Goal: Task Accomplishment & Management: Manage account settings

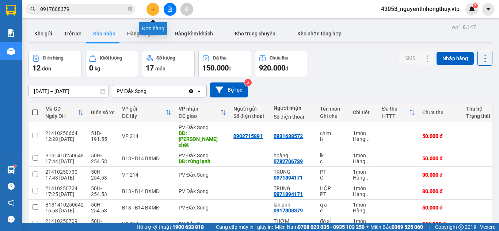
click at [154, 10] on icon "plus" at bounding box center [153, 9] width 5 height 5
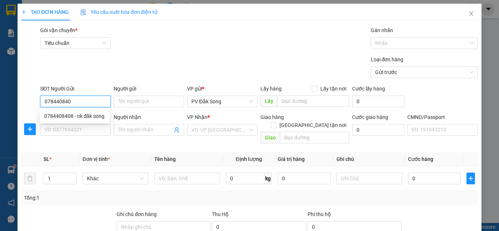
type input "0784408408"
click at [88, 116] on div "0784408408 - nk đăk song" at bounding box center [74, 116] width 61 height 8
type input "nk đăk song"
type input "0877404595"
type input "tb"
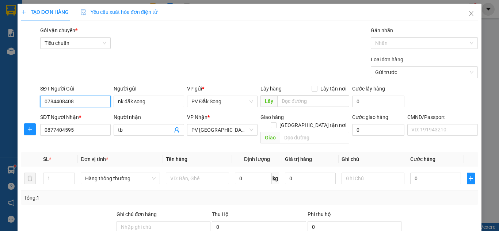
type input "0784408408"
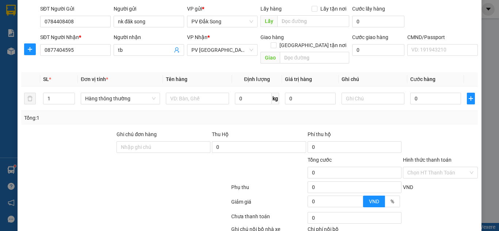
scroll to position [95, 0]
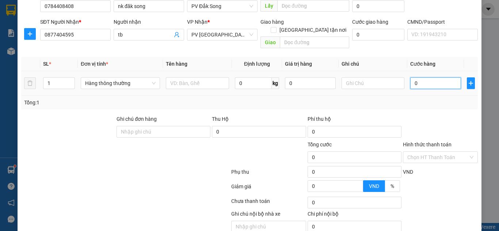
click at [431, 77] on input "0" at bounding box center [435, 83] width 50 height 12
type input "003"
type input "3"
type input "0.030"
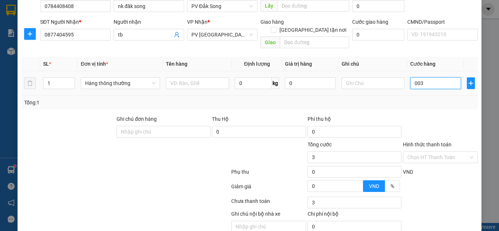
type input "30"
type input "00.300"
type input "300"
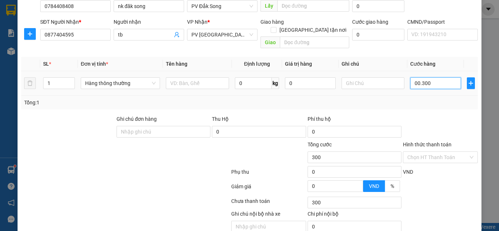
type input "00.003.000"
type input "3.000"
type input "000.030.000"
type input "30.000"
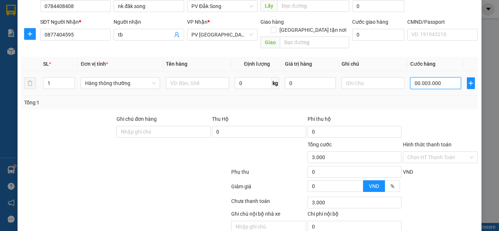
type input "30.000"
type input "0.000.300.000"
type input "300.000"
drag, startPoint x: 422, startPoint y: 75, endPoint x: 399, endPoint y: 80, distance: 24.5
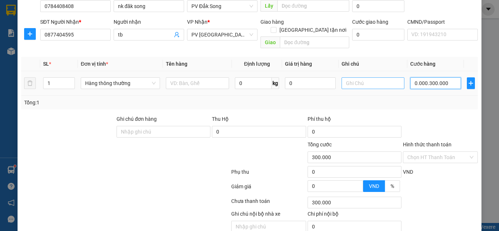
click at [399, 80] on tr "1 Hàng thông thường 0 kg 0 0.000.300.000" at bounding box center [249, 83] width 457 height 24
type input "30.000"
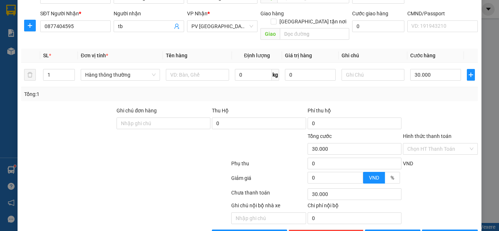
scroll to position [120, 0]
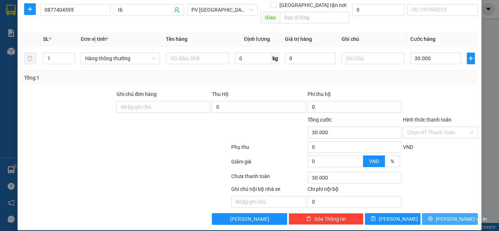
drag, startPoint x: 444, startPoint y: 212, endPoint x: 444, endPoint y: 208, distance: 4.4
click at [445, 215] on span "[PERSON_NAME] và In" at bounding box center [461, 219] width 51 height 8
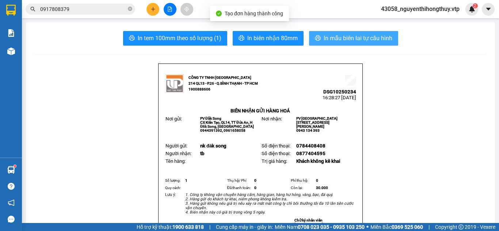
click at [366, 37] on span "In mẫu biên lai tự cấu hình" at bounding box center [358, 38] width 69 height 9
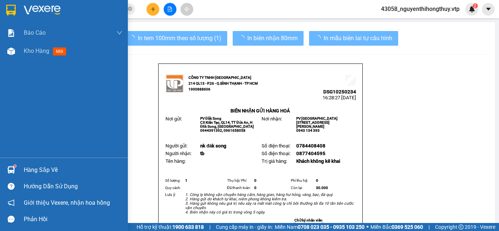
click at [10, 8] on img at bounding box center [11, 10] width 10 height 11
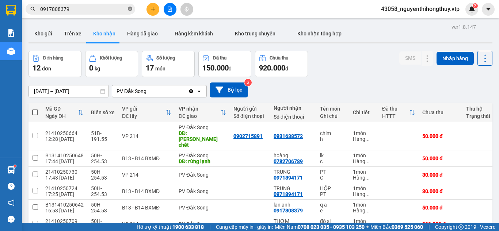
click at [131, 9] on icon "close-circle" at bounding box center [130, 9] width 4 height 4
click at [46, 35] on button "Kho gửi" at bounding box center [44, 34] width 30 height 18
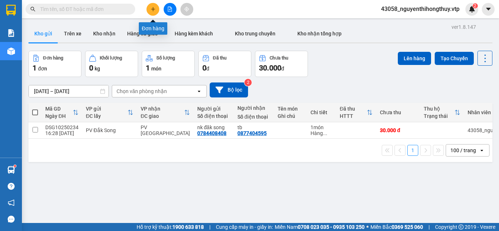
click at [153, 5] on button at bounding box center [153, 9] width 13 height 13
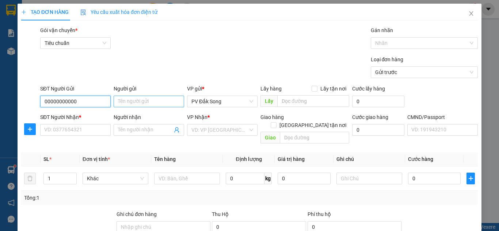
type input "00000000000"
click at [133, 102] on input "Người gửi" at bounding box center [149, 102] width 71 height 12
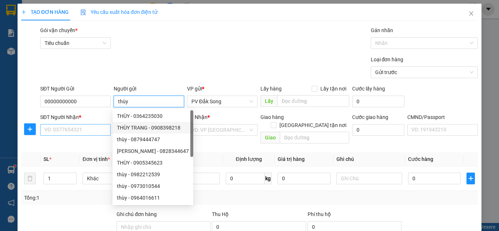
type input "thùy"
click at [92, 127] on input "SĐT Người Nhận *" at bounding box center [75, 130] width 71 height 12
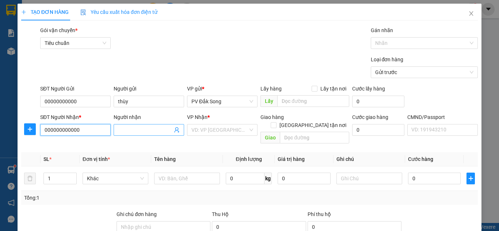
type input "000000000000"
click at [157, 129] on input "Người nhận" at bounding box center [145, 130] width 54 height 8
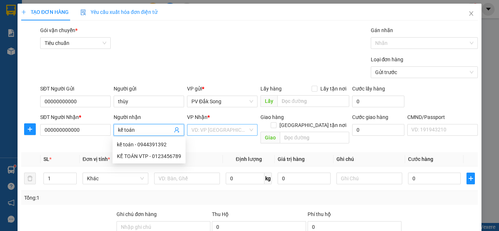
type input "kế toán"
click at [209, 130] on input "search" at bounding box center [219, 130] width 57 height 11
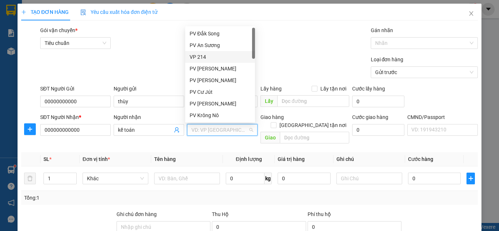
click at [206, 54] on div "VP 214" at bounding box center [220, 57] width 61 height 8
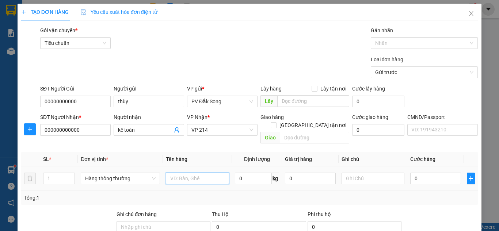
drag, startPoint x: 206, startPoint y: 168, endPoint x: 200, endPoint y: 160, distance: 9.9
click at [202, 171] on div at bounding box center [197, 178] width 63 height 15
type input "bc 14/10"
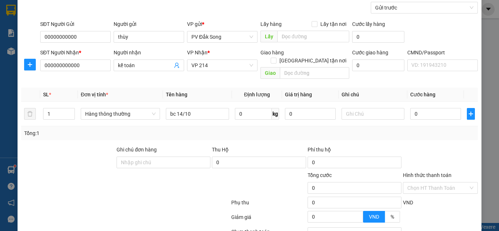
scroll to position [88, 0]
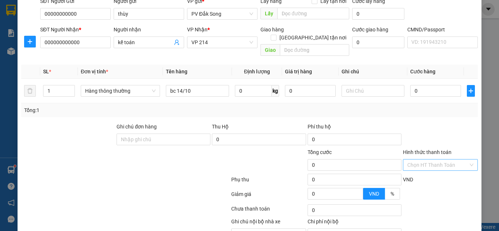
click at [441, 160] on input "Hình thức thanh toán" at bounding box center [437, 165] width 61 height 11
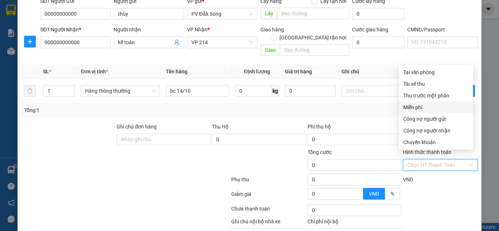
click at [421, 107] on div "Miễn phí" at bounding box center [435, 107] width 65 height 8
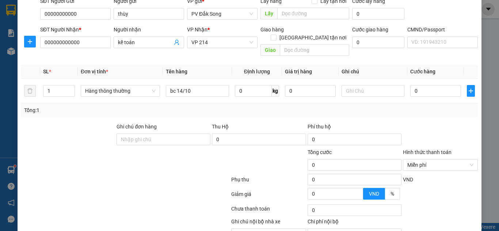
scroll to position [120, 0]
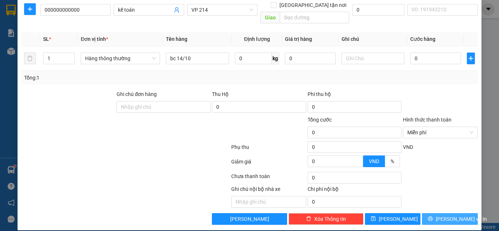
click at [450, 215] on span "[PERSON_NAME] và In" at bounding box center [461, 219] width 51 height 8
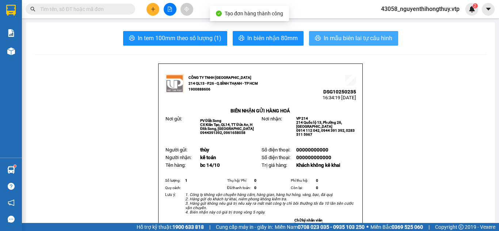
click at [361, 39] on span "In mẫu biên lai tự cấu hình" at bounding box center [358, 38] width 69 height 9
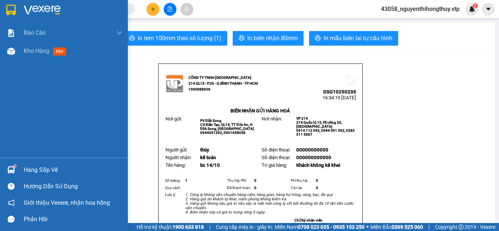
click at [11, 9] on img at bounding box center [11, 10] width 10 height 11
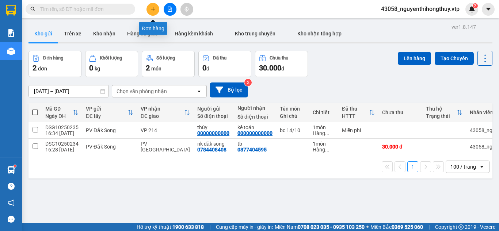
click at [152, 9] on icon "plus" at bounding box center [153, 9] width 5 height 5
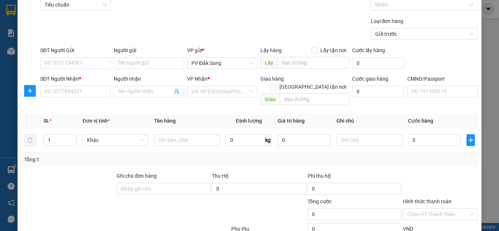
scroll to position [39, 0]
click at [79, 62] on input "SĐT Người Gửi" at bounding box center [75, 63] width 71 height 12
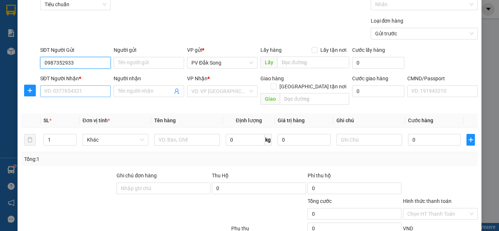
type input "0987352933"
click at [60, 93] on input "SĐT Người Nhận *" at bounding box center [75, 92] width 71 height 12
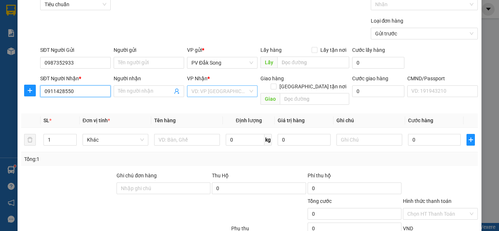
type input "0911428550"
click at [206, 93] on input "search" at bounding box center [219, 91] width 57 height 11
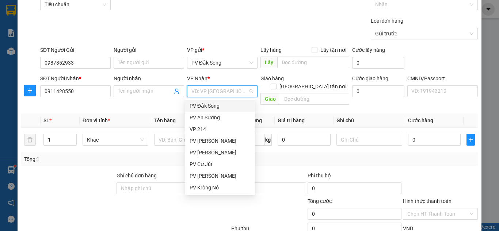
type input "g"
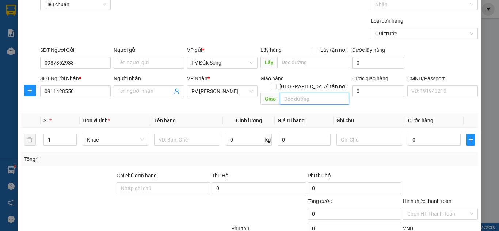
click at [291, 93] on input "text" at bounding box center [314, 99] width 69 height 12
type input "chợ kiến đức"
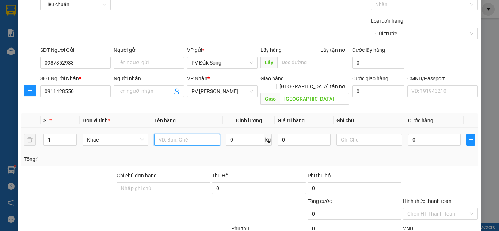
click at [179, 134] on input "text" at bounding box center [187, 140] width 66 height 12
type input "gà"
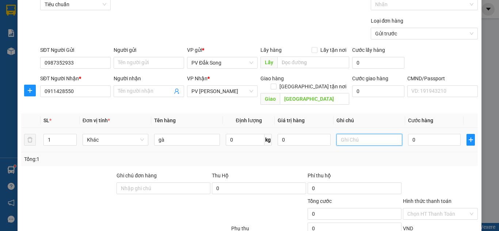
click at [358, 134] on input "text" at bounding box center [370, 140] width 66 height 12
type input "không bao chết"
click at [429, 134] on input "0" at bounding box center [434, 140] width 53 height 12
type input "005"
type input "5"
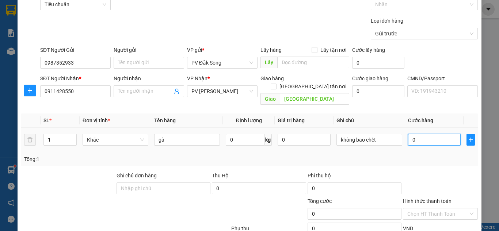
type input "5"
type input "0.050"
type input "50"
type input "00.500"
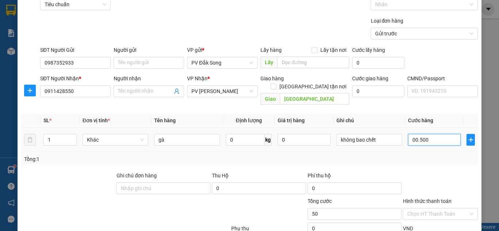
type input "500"
type input "0.005.000"
type input "5.000"
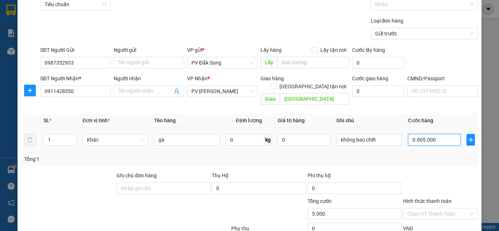
type input "000.050.000"
type input "50.000"
type input "0.050.000"
type input "50.000"
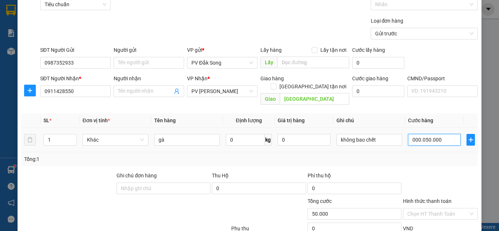
type input "50.000"
click at [420, 134] on input "0.050.000" at bounding box center [434, 140] width 53 height 12
drag, startPoint x: 414, startPoint y: 132, endPoint x: 380, endPoint y: 138, distance: 34.1
click at [381, 140] on tr "1 Khác gà 0 kg 0 không bao chết 0.050.000" at bounding box center [249, 140] width 457 height 24
type input "50.000"
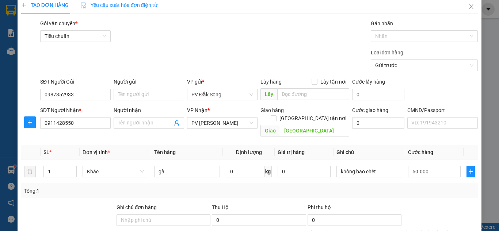
scroll to position [7, 0]
click at [398, 34] on div at bounding box center [421, 36] width 96 height 9
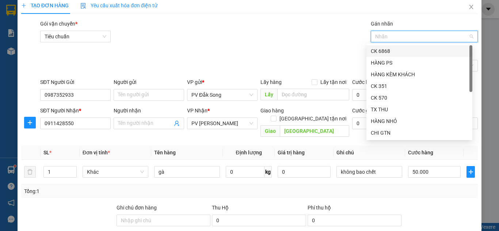
click at [384, 52] on div "CK 6868" at bounding box center [419, 51] width 97 height 8
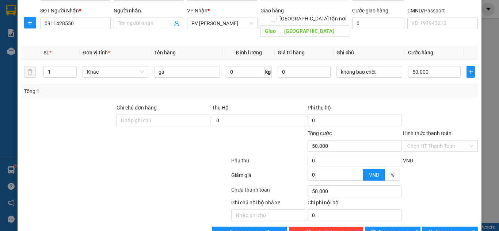
scroll to position [120, 0]
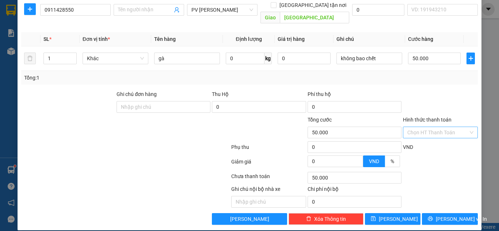
click at [442, 127] on input "Hình thức thanh toán" at bounding box center [437, 132] width 61 height 11
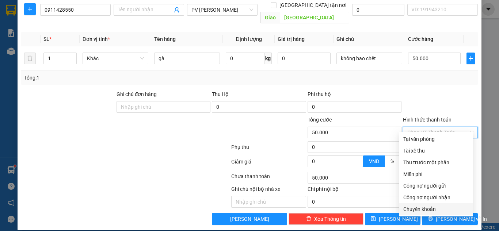
click at [427, 209] on div "Chuyển khoản" at bounding box center [435, 209] width 65 height 8
type input "0"
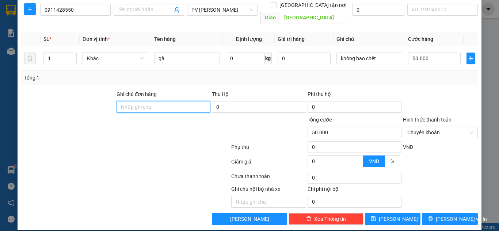
drag, startPoint x: 148, startPoint y: 97, endPoint x: 144, endPoint y: 95, distance: 4.4
click at [146, 101] on input "Ghi chú đơn hàng" at bounding box center [164, 107] width 94 height 12
type input "c"
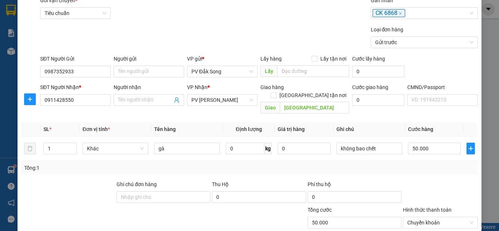
scroll to position [0, 0]
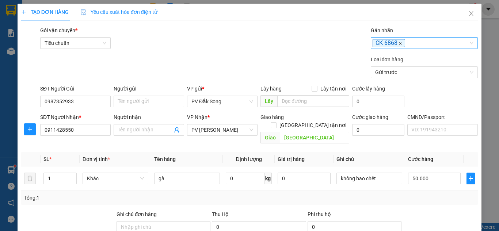
click at [399, 43] on icon "close" at bounding box center [401, 44] width 4 height 4
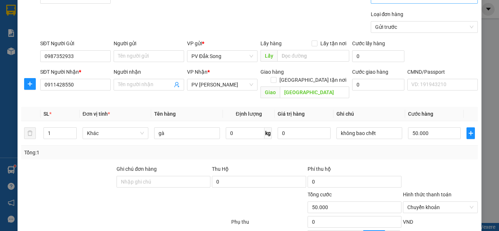
scroll to position [58, 0]
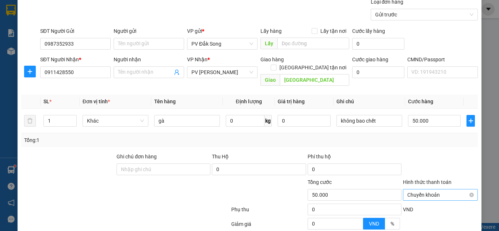
click at [426, 190] on span "Chuyển khoản" at bounding box center [440, 195] width 66 height 11
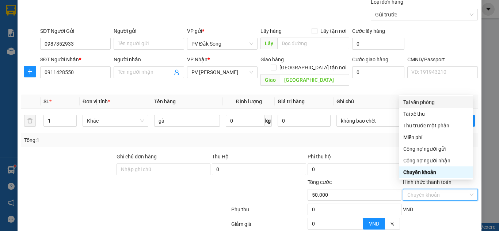
click at [420, 102] on div "Tại văn phòng" at bounding box center [435, 102] width 65 height 8
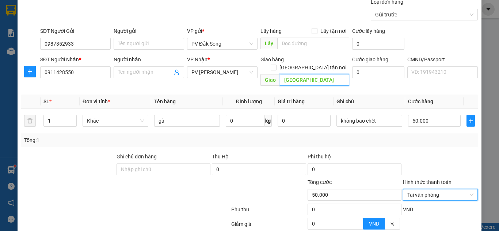
click at [326, 74] on input "chợ kiến đức" at bounding box center [314, 80] width 69 height 12
click at [324, 74] on input "chợ kiến đức" at bounding box center [314, 80] width 69 height 12
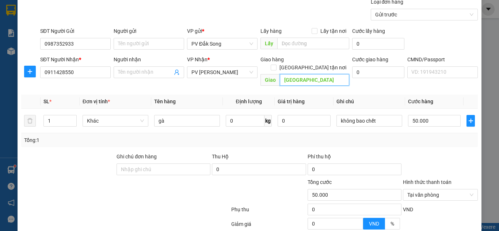
click at [324, 74] on input "chợ kiến đức" at bounding box center [314, 80] width 69 height 12
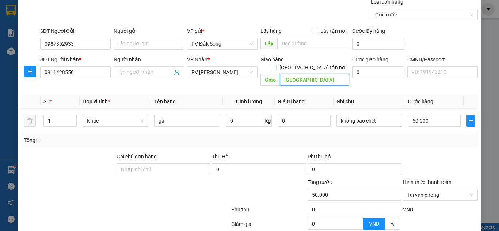
click at [324, 74] on input "chợ kiến đức" at bounding box center [314, 80] width 69 height 12
paste input "chợ kiến đức"
type input "chợ kiến đức-gọi truóc 30p"
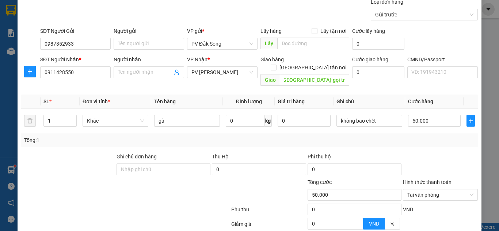
scroll to position [120, 0]
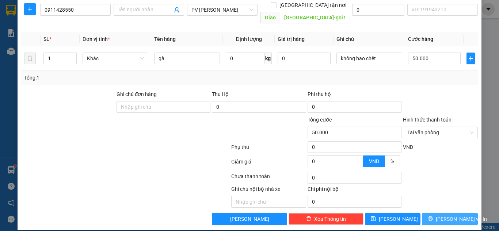
click at [450, 215] on span "[PERSON_NAME] và In" at bounding box center [461, 219] width 51 height 8
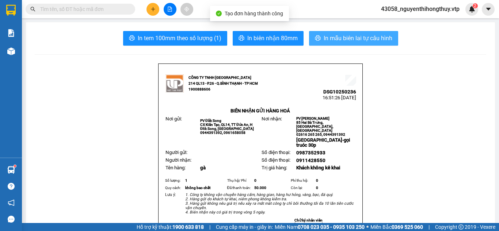
click at [334, 39] on span "In mẫu biên lai tự cấu hình" at bounding box center [358, 38] width 69 height 9
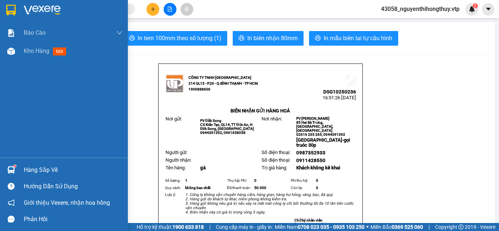
click at [14, 9] on img at bounding box center [11, 10] width 10 height 11
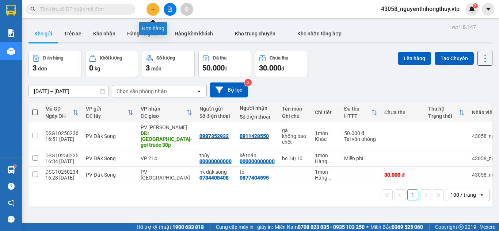
click at [151, 10] on icon "plus" at bounding box center [153, 9] width 5 height 5
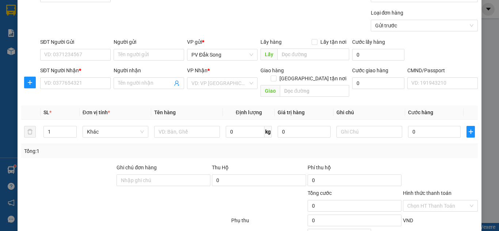
scroll to position [52, 0]
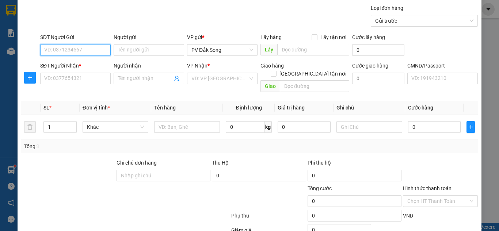
click at [71, 50] on input "SĐT Người Gửi" at bounding box center [75, 50] width 71 height 12
type input "0389081068"
click at [80, 64] on div "0389081068 - lan" at bounding box center [74, 65] width 61 height 8
type input "lan"
type input "03352455675"
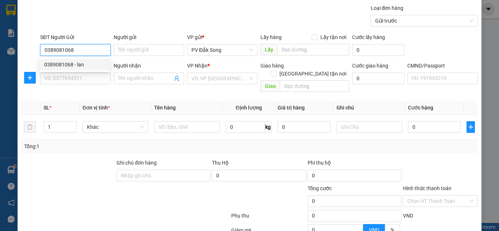
type input "hoàn"
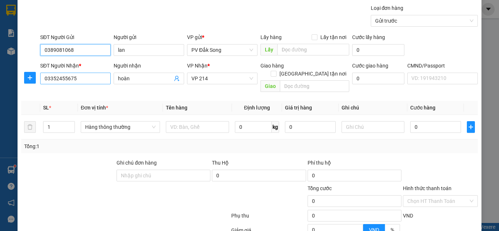
type input "0389081068"
click at [86, 78] on input "03352455675" at bounding box center [75, 79] width 71 height 12
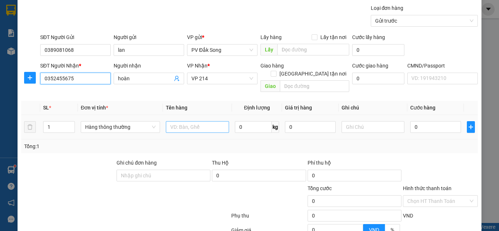
type input "0352455675"
click at [192, 121] on input "text" at bounding box center [197, 127] width 63 height 12
type input "tc"
click at [418, 121] on input "0" at bounding box center [435, 127] width 50 height 12
type input "005"
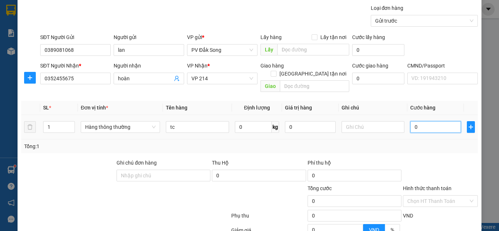
type input "5"
type input "0.050"
type input "50"
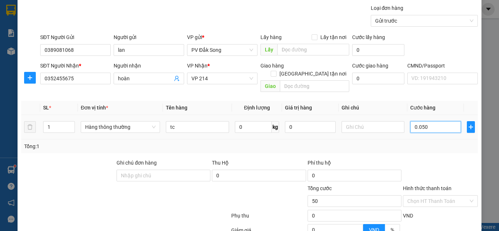
type input "00.500"
type input "500"
type input "0.005.000"
type input "5.000"
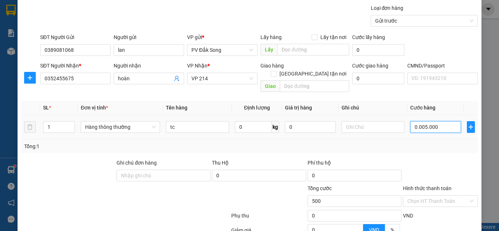
type input "5.000"
type input "000.050.000"
type input "50.000"
type input "0.050.000"
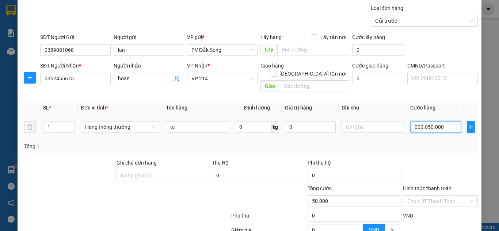
type input "50.000"
drag, startPoint x: 422, startPoint y: 120, endPoint x: 397, endPoint y: 125, distance: 25.3
click at [397, 125] on tr "1 Hàng thông thường tc 0 kg 0 0.050.000" at bounding box center [249, 127] width 457 height 24
click at [416, 121] on input "0.050.000" at bounding box center [435, 127] width 50 height 12
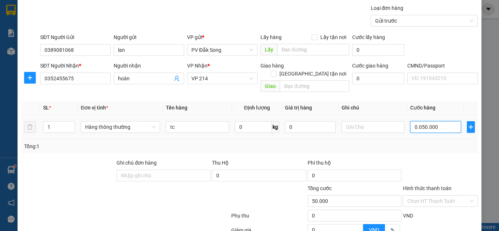
drag, startPoint x: 417, startPoint y: 119, endPoint x: 406, endPoint y: 126, distance: 12.3
click at [410, 126] on div "0.050.000" at bounding box center [435, 127] width 50 height 15
type input "50.000"
click at [371, 121] on input "text" at bounding box center [373, 127] width 63 height 12
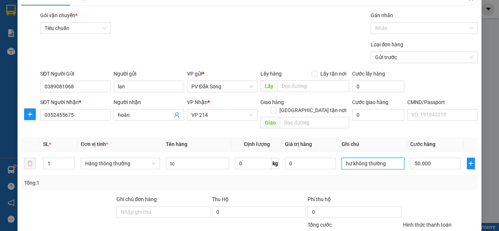
type input "hư không thường"
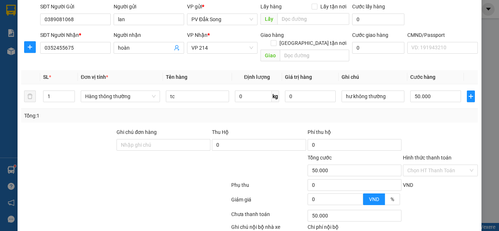
scroll to position [91, 0]
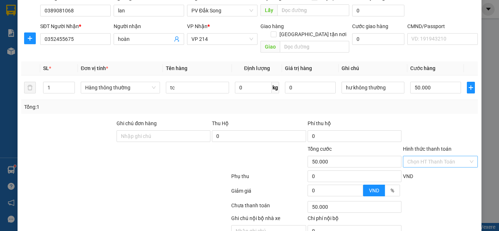
click at [433, 156] on input "Hình thức thanh toán" at bounding box center [437, 161] width 61 height 11
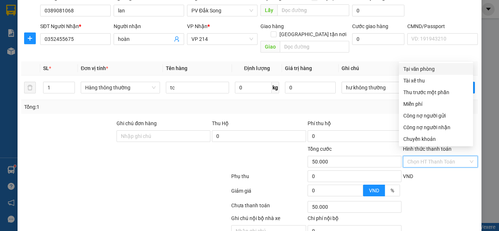
click at [426, 68] on div "Tại văn phòng" at bounding box center [435, 69] width 65 height 8
type input "0"
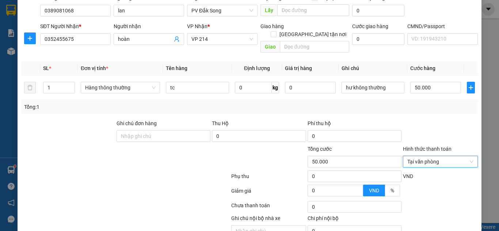
scroll to position [120, 0]
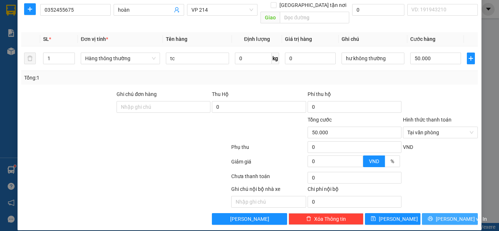
click at [454, 215] on span "[PERSON_NAME] và In" at bounding box center [461, 219] width 51 height 8
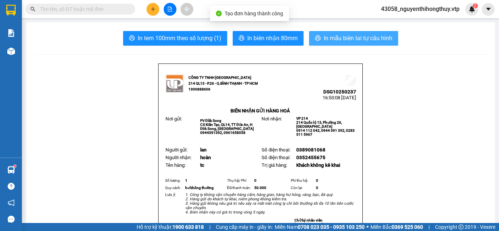
click at [353, 36] on span "In mẫu biên lai tự cấu hình" at bounding box center [358, 38] width 69 height 9
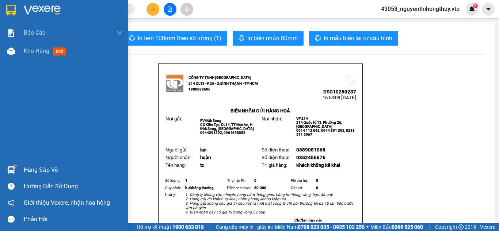
click at [14, 8] on img at bounding box center [11, 10] width 10 height 11
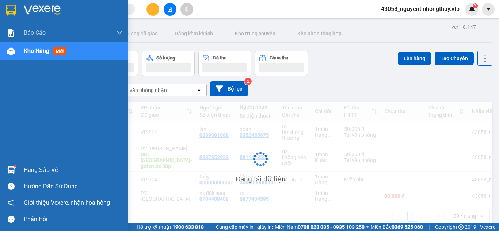
click at [37, 173] on div "Hàng sắp về" at bounding box center [73, 170] width 99 height 11
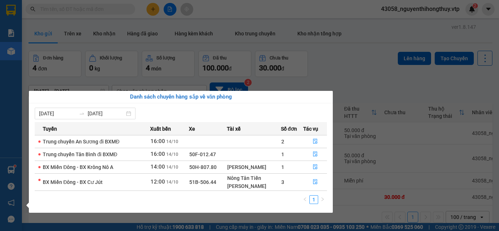
click at [312, 10] on section "Kết quả tìm kiếm ( 19 ) Bộ lọc Mã ĐH Trạng thái Món hàng Thu hộ Tổng cước Chưa …" at bounding box center [249, 115] width 499 height 231
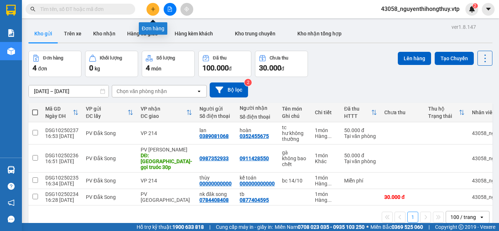
click at [151, 7] on icon "plus" at bounding box center [153, 9] width 5 height 5
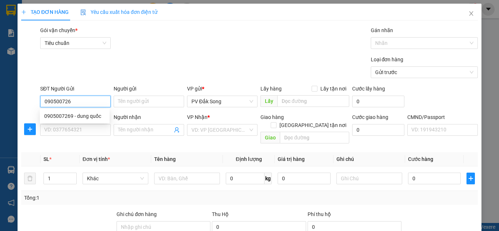
type input "0905007269"
click at [88, 115] on div "0905007269 - dung quốc" at bounding box center [74, 116] width 61 height 8
type input "dung quốc"
type input "0869030302"
type input "dung"
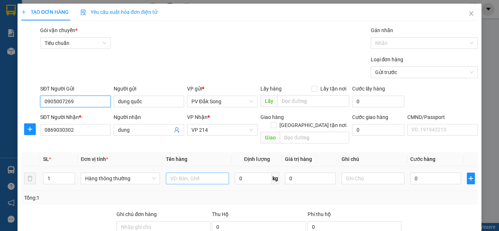
type input "0905007269"
click at [190, 173] on input "text" at bounding box center [197, 179] width 63 height 12
type input "lạnh"
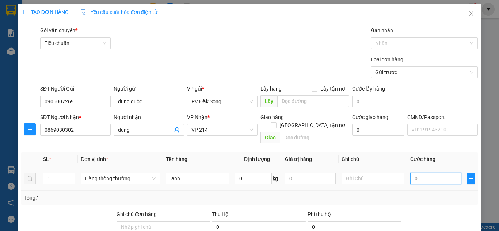
type input "005"
type input "5"
type input "0.050"
type input "50"
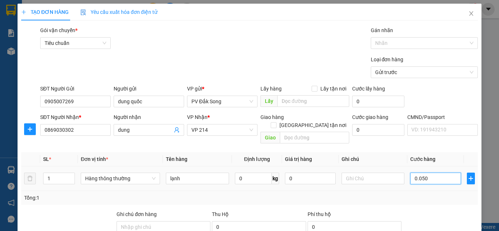
type input "50"
type input "00.500"
type input "500"
type input "0.005.000"
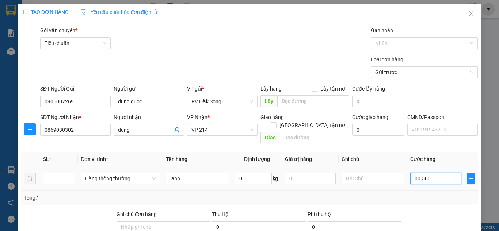
type input "5.000"
type input "000.050.000"
type input "50.000"
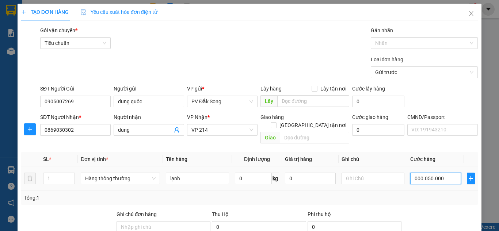
click at [424, 173] on input "000.050.000" at bounding box center [435, 179] width 50 height 12
type input "0.050.000"
type input "50.000"
drag, startPoint x: 418, startPoint y: 170, endPoint x: 389, endPoint y: 177, distance: 30.0
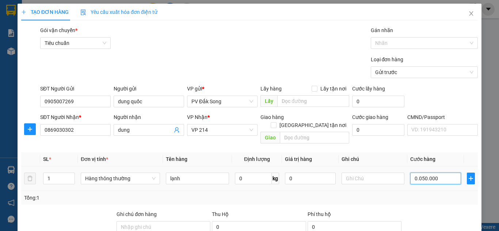
click at [389, 177] on tr "1 Hàng thông thường lạnh 0 kg 0 0.050.000" at bounding box center [249, 179] width 457 height 24
type input "50.000"
type input "0"
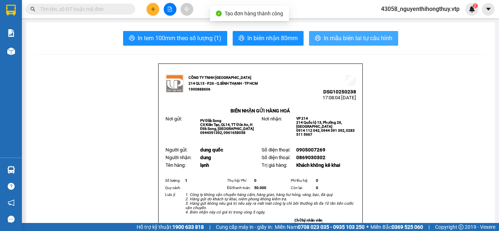
click at [357, 37] on span "In mẫu biên lai tự cấu hình" at bounding box center [358, 38] width 69 height 9
click at [366, 41] on span "In mẫu biên lai tự cấu hình" at bounding box center [358, 38] width 69 height 9
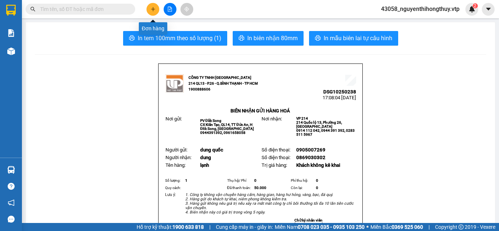
click at [152, 8] on icon "plus" at bounding box center [153, 9] width 5 height 5
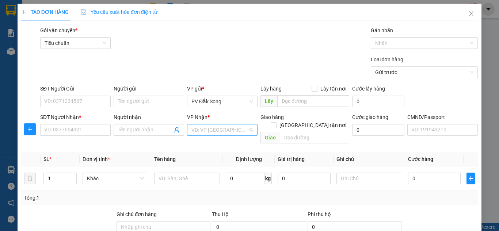
click at [213, 127] on input "search" at bounding box center [219, 130] width 57 height 11
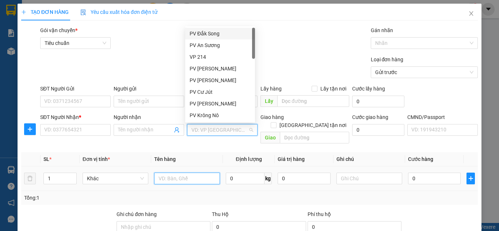
click at [168, 173] on input "text" at bounding box center [187, 179] width 66 height 12
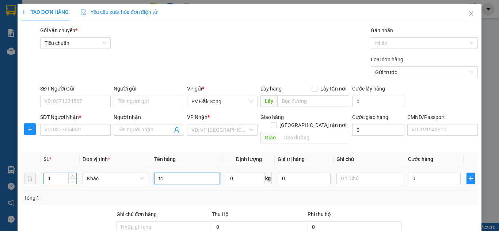
type input "tc"
drag, startPoint x: 54, startPoint y: 168, endPoint x: 0, endPoint y: 186, distance: 57.1
click at [0, 186] on div "TẠO ĐƠN HÀNG Yêu cầu xuất hóa đơn điện tử Transit Pickup Surcharge Ids Transit …" at bounding box center [249, 115] width 499 height 231
type input "2"
click at [369, 173] on input "text" at bounding box center [370, 179] width 66 height 12
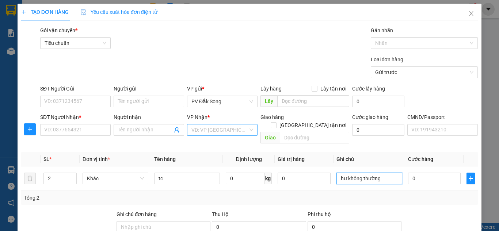
type input "hư không thường"
click at [216, 129] on input "search" at bounding box center [219, 130] width 57 height 11
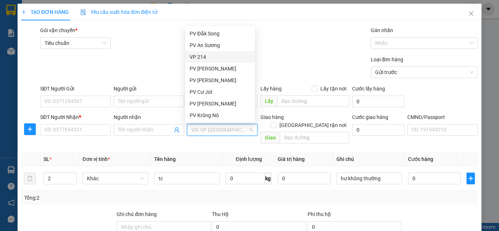
click at [207, 57] on div "VP 214" at bounding box center [220, 57] width 61 height 8
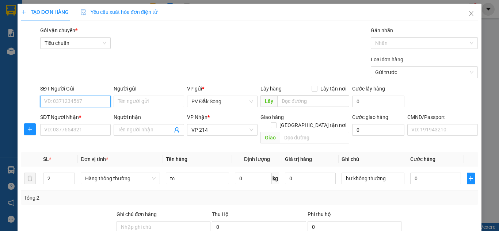
click at [74, 103] on input "SĐT Người Gửi" at bounding box center [75, 102] width 71 height 12
type input "0973970155"
click at [78, 115] on div "0973970155 - phương" at bounding box center [74, 116] width 61 height 8
type input "phương"
type input "0973970155"
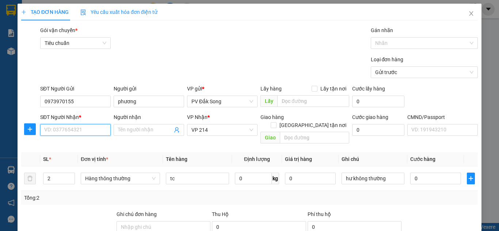
click at [78, 132] on input "SĐT Người Nhận *" at bounding box center [75, 130] width 71 height 12
type input "0973884507"
click at [81, 145] on div "0973884507 - hoa" at bounding box center [74, 145] width 61 height 8
type input "hoa"
type input "0973884507"
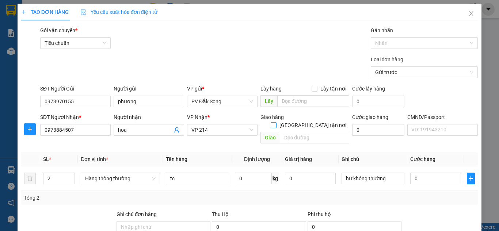
click at [276, 122] on input "[GEOGRAPHIC_DATA] tận nơi" at bounding box center [273, 124] width 5 height 5
checkbox input "true"
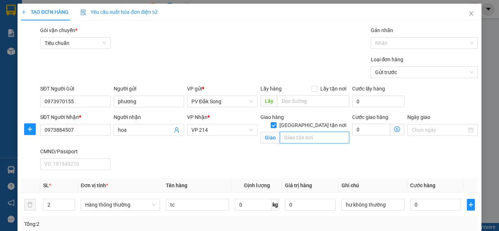
click at [300, 132] on input "text" at bounding box center [314, 138] width 69 height 12
click at [229, 132] on span "VP 214" at bounding box center [222, 130] width 62 height 11
type input "72 phú thọ hòa tân phú"
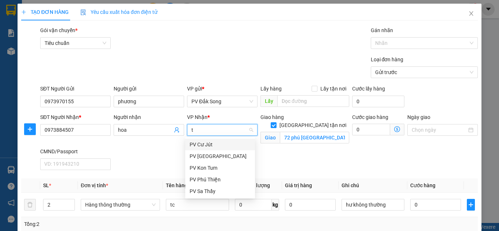
type input "tb"
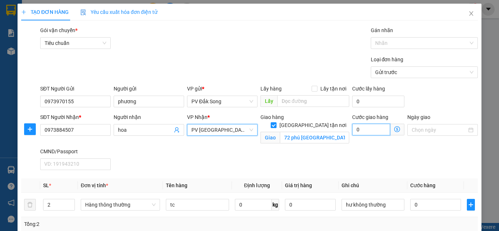
click at [364, 133] on input "0" at bounding box center [371, 130] width 38 height 12
click at [415, 199] on input "0" at bounding box center [435, 205] width 50 height 12
type input "001"
type input "1"
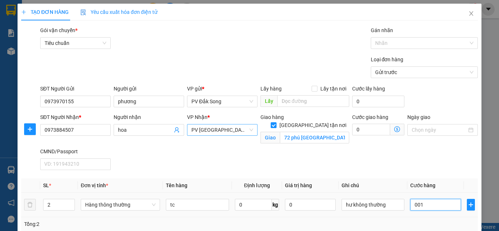
type input "0.011"
type input "11"
type input "00.110"
type input "110"
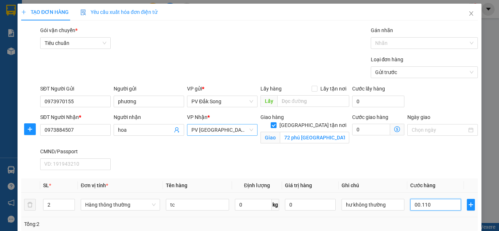
type input "110"
type input "0.001.100"
type input "1.100"
type input "000.011.000"
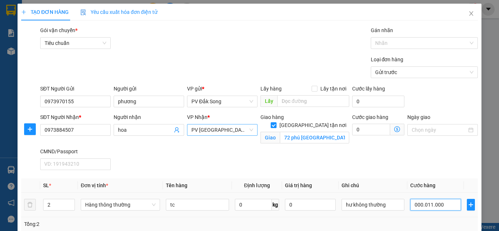
type input "11.000"
type input "00.000.110.000"
type input "110.000"
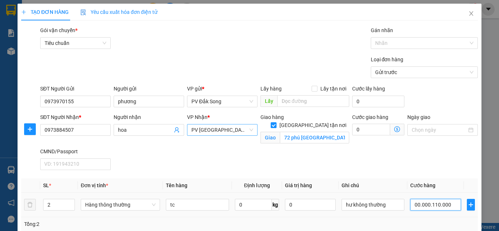
click at [425, 199] on input "00.000.110.000" at bounding box center [435, 205] width 50 height 12
type input "00.110.000"
type input "110.000"
drag, startPoint x: 417, startPoint y: 161, endPoint x: 360, endPoint y: 169, distance: 58.0
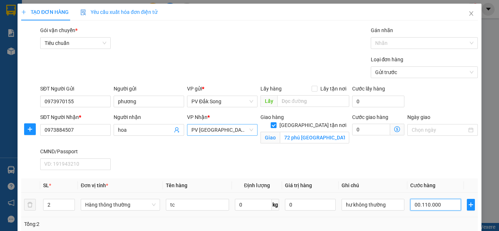
click at [362, 193] on tr "2 Hàng thông thường tc 0 kg 0 hư không thường 00.110.000" at bounding box center [249, 205] width 457 height 24
type input "110.000"
click at [426, 126] on input "Ngày giao" at bounding box center [439, 130] width 55 height 8
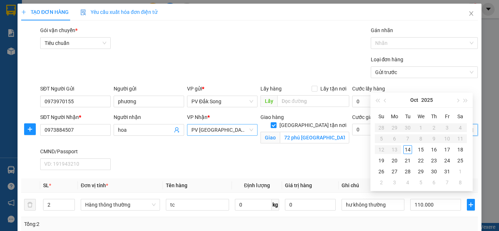
click at [426, 126] on input "Ngày giao" at bounding box center [439, 130] width 55 height 8
click at [373, 124] on input "0" at bounding box center [371, 130] width 38 height 12
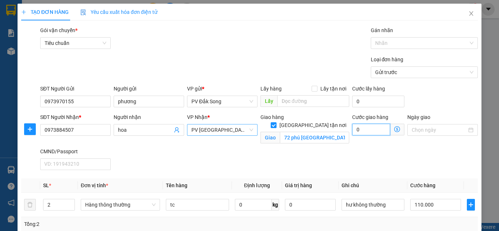
type input "1"
type input "110.001"
type input "12"
type input "110.012"
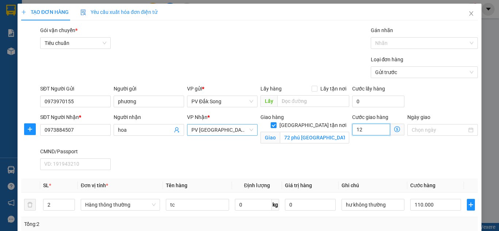
type input "110.012"
type input "120"
type input "110.120"
type input "1.200"
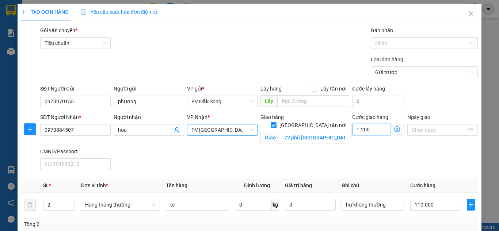
type input "111.200"
type input "1.112.000"
type input "1.222.000"
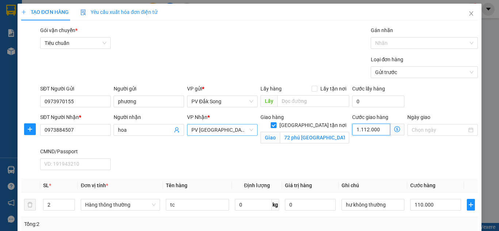
type input "11.120.000"
type input "11.230.000"
type input "111.310.000"
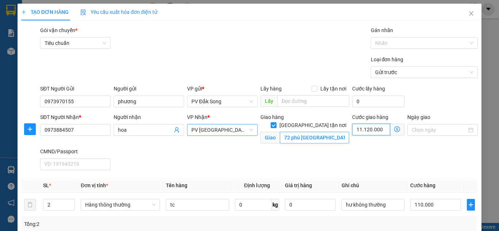
type input "111.200.000"
drag, startPoint x: 358, startPoint y: 86, endPoint x: 330, endPoint y: 91, distance: 29.1
click at [330, 113] on div "SĐT Người Nhận * 0973884507 Người nhận hoa VP Nhận * PV Tân Bình Giao hàng Giao…" at bounding box center [259, 143] width 441 height 60
type input "1.310.000"
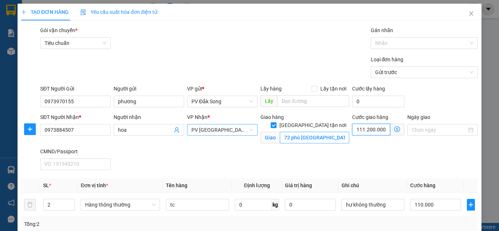
type input "1.200.000"
type input "310.000"
type input "200.000"
drag, startPoint x: 375, startPoint y: 84, endPoint x: 197, endPoint y: 128, distance: 184.0
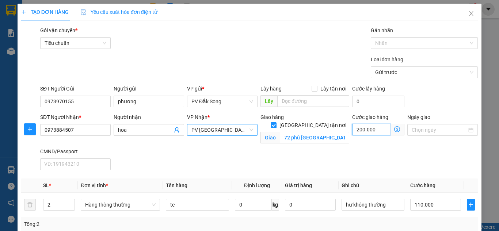
click at [198, 129] on div "Transit Pickup Surcharge Ids Transit Deliver Surcharge Ids Transit Deliver Surc…" at bounding box center [249, 198] width 457 height 345
type input "110.001"
type input "12"
type input "110.012"
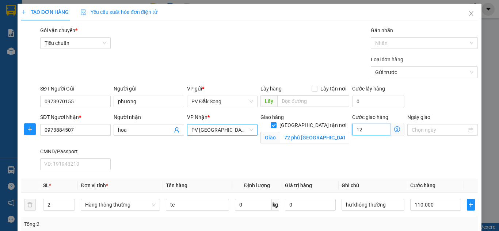
type input "110.012"
type input "110.120"
type input "120"
type input "111.200"
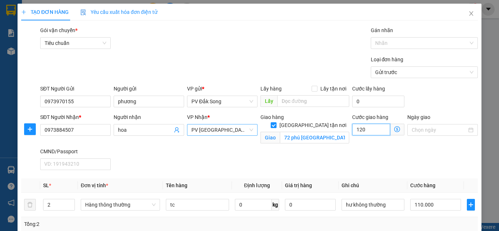
type input "111.200"
type input "112.000"
type input "222.000"
type input "11.120.000"
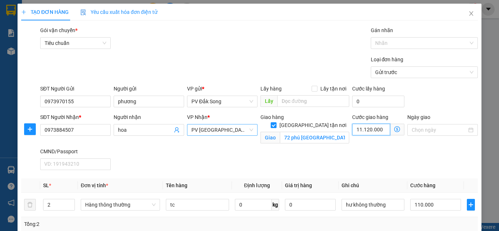
type input "11.230.000"
type input "230.000"
type input "120.000"
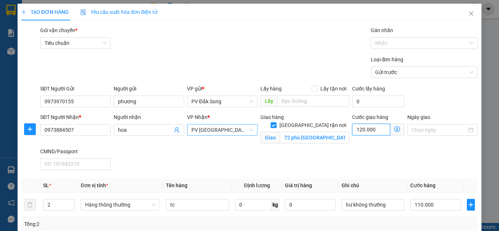
click at [360, 124] on input "120.000" at bounding box center [371, 130] width 38 height 12
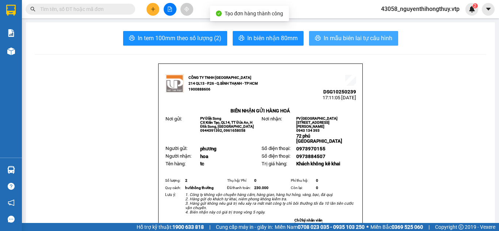
click at [365, 35] on span "In mẫu biên lai tự cấu hình" at bounding box center [358, 38] width 69 height 9
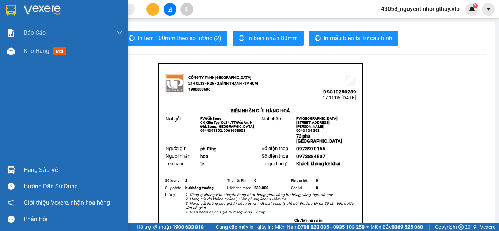
click at [16, 10] on img at bounding box center [11, 10] width 10 height 11
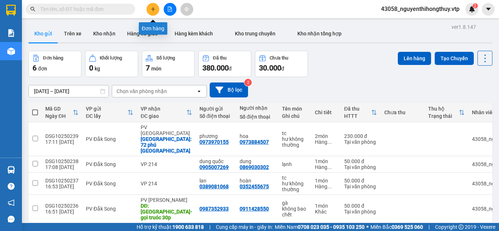
click at [151, 13] on button at bounding box center [153, 9] width 13 height 13
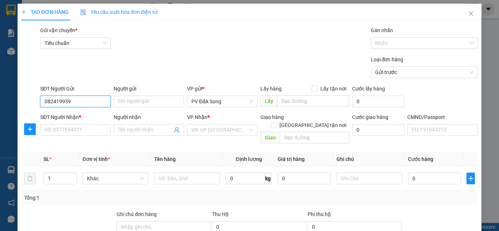
type input "0824199399"
click at [73, 116] on div "0824199399 - hoàng" at bounding box center [74, 116] width 61 height 8
type input "hoàng"
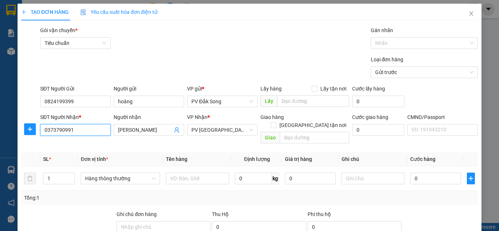
click at [88, 133] on input "0373790991" at bounding box center [75, 130] width 71 height 12
click at [77, 143] on div "0368724796 - Yến/ 0972650566" at bounding box center [81, 145] width 74 height 8
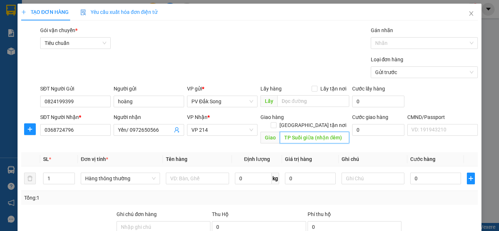
click at [340, 132] on input "TP Suối giữa (nhận đêm)" at bounding box center [314, 138] width 69 height 12
drag, startPoint x: 340, startPoint y: 129, endPoint x: 311, endPoint y: 134, distance: 29.2
click at [311, 134] on input "TP Suối giữa (nhận đêm)" at bounding box center [314, 138] width 69 height 12
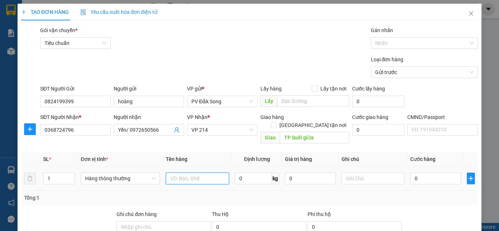
click at [191, 174] on input "text" at bounding box center [197, 179] width 63 height 12
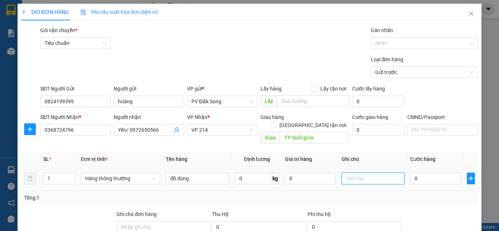
click at [364, 173] on input "text" at bounding box center [373, 179] width 63 height 12
click at [423, 173] on input "0" at bounding box center [435, 179] width 50 height 12
click at [432, 191] on div "Tổng: 1" at bounding box center [249, 198] width 457 height 14
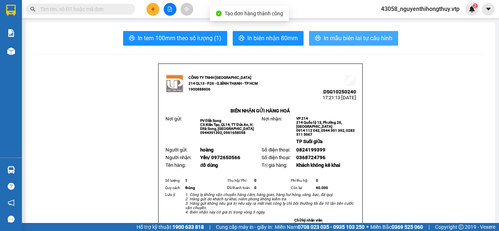
click at [358, 41] on span "In mẫu biên lai tự cấu hình" at bounding box center [358, 38] width 69 height 9
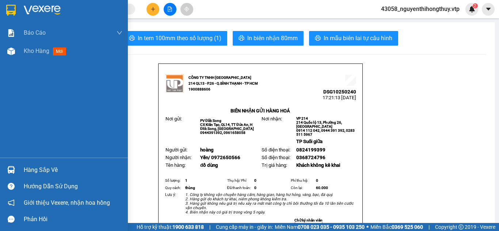
click at [15, 10] on img at bounding box center [11, 10] width 10 height 11
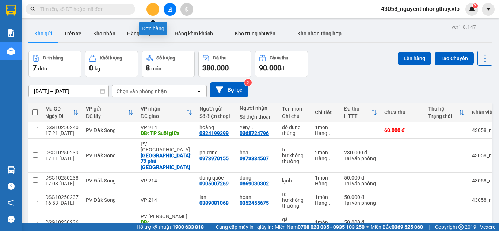
click at [155, 12] on button at bounding box center [153, 9] width 13 height 13
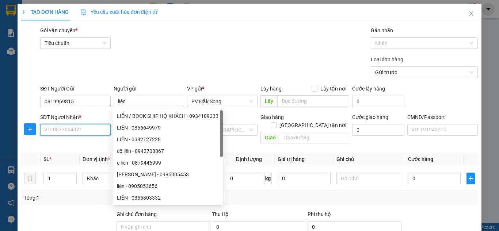
click at [61, 129] on input "SĐT Người Nhận *" at bounding box center [75, 130] width 71 height 12
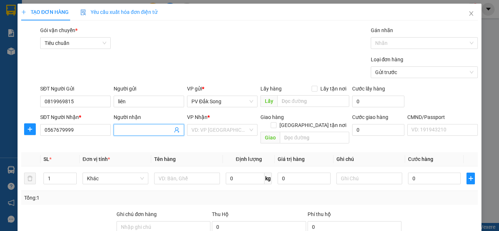
click at [138, 128] on input "Người nhận" at bounding box center [145, 130] width 54 height 8
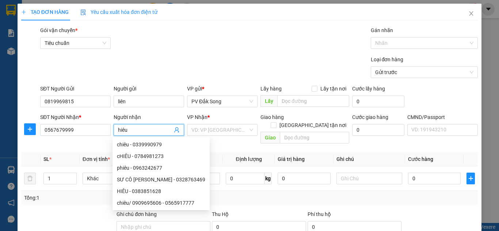
click at [300, 53] on form "Transit Pickup Surcharge Ids Transit Deliver Surcharge Ids Transit Deliver Surc…" at bounding box center [249, 53] width 457 height 55
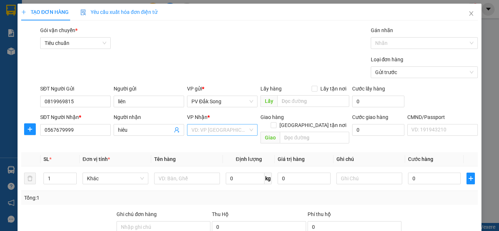
click at [219, 133] on input "search" at bounding box center [219, 130] width 57 height 11
click at [207, 142] on div "VP 214" at bounding box center [220, 145] width 61 height 8
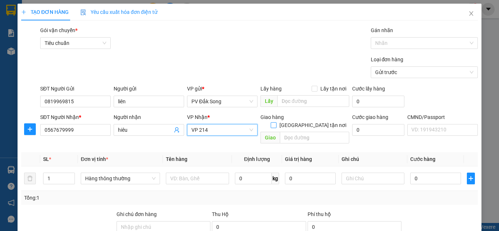
click at [276, 122] on input "[GEOGRAPHIC_DATA] tận nơi" at bounding box center [273, 124] width 5 height 5
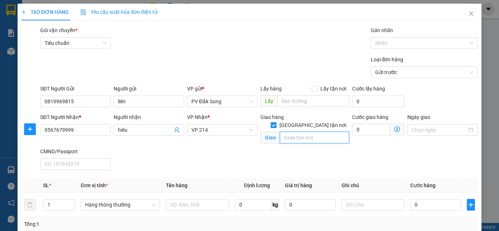
click at [303, 132] on input "text" at bounding box center [314, 138] width 69 height 12
click at [366, 132] on input "0" at bounding box center [371, 130] width 38 height 12
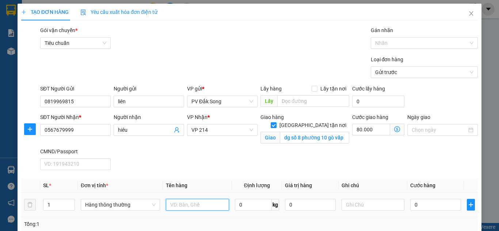
click at [191, 206] on input "text" at bounding box center [197, 205] width 63 height 12
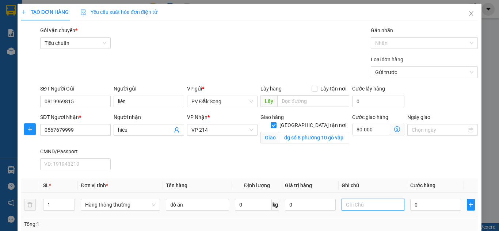
click at [353, 207] on input "text" at bounding box center [373, 205] width 63 height 12
click at [418, 205] on input "0" at bounding box center [435, 205] width 50 height 12
click at [456, 160] on div "SĐT Người Nhận * 0567679999 Người nhận hiêu VP Nhận * VP 214 Giao hàng Giao tận…" at bounding box center [259, 143] width 441 height 60
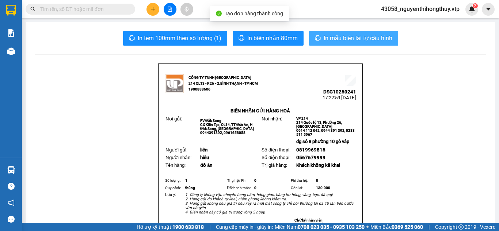
click at [348, 39] on span "In mẫu biên lai tự cấu hình" at bounding box center [358, 38] width 69 height 9
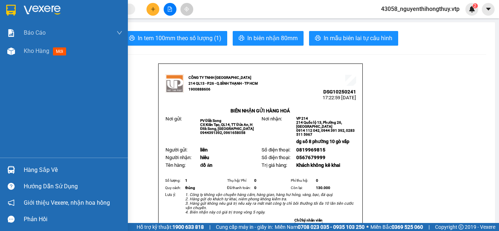
click at [9, 10] on img at bounding box center [11, 10] width 10 height 11
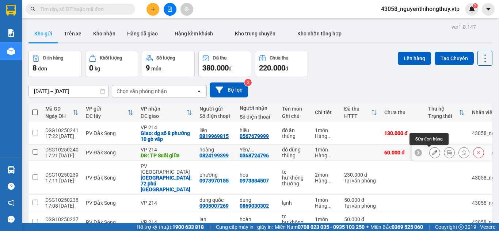
click at [433, 152] on button at bounding box center [435, 153] width 10 height 13
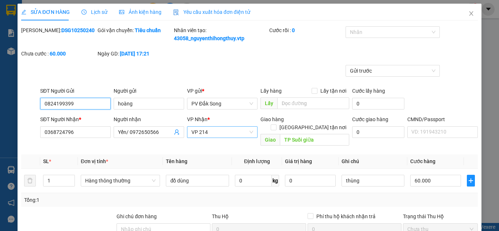
click at [214, 132] on span "VP 214" at bounding box center [222, 132] width 62 height 11
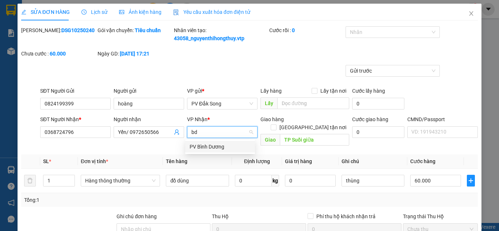
click at [217, 146] on div "PV Bình Dương" at bounding box center [220, 147] width 61 height 8
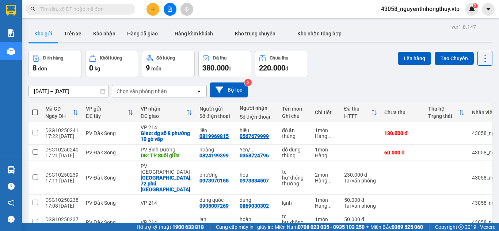
click at [79, 10] on input "text" at bounding box center [83, 9] width 86 height 8
click at [154, 10] on icon "plus" at bounding box center [153, 9] width 5 height 5
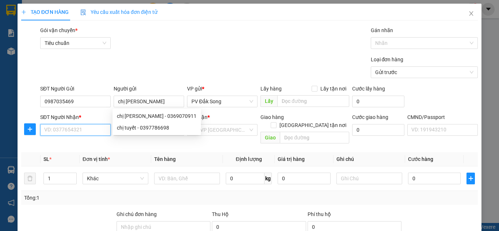
click at [70, 133] on input "SĐT Người Nhận *" at bounding box center [75, 130] width 71 height 12
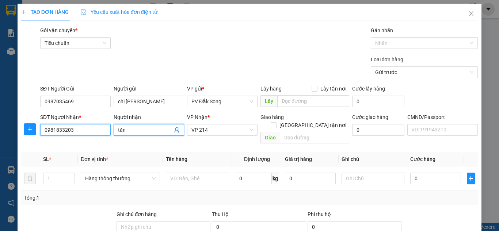
click at [80, 130] on input "0981833203" at bounding box center [75, 130] width 71 height 12
click at [128, 129] on input "tấn" at bounding box center [145, 130] width 54 height 8
drag, startPoint x: 128, startPoint y: 129, endPoint x: 105, endPoint y: 129, distance: 23.8
click at [105, 129] on div "SĐT Người Nhận * 0941844879 Người nhận tấn VP Nhận * VP 214 Giao hàng Giao tận …" at bounding box center [259, 130] width 441 height 34
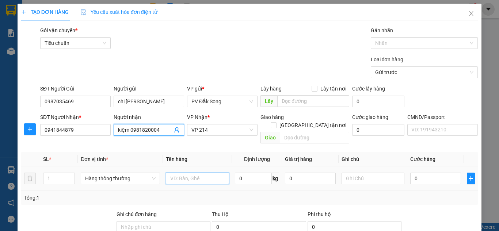
click at [187, 173] on input "text" at bounding box center [197, 179] width 63 height 12
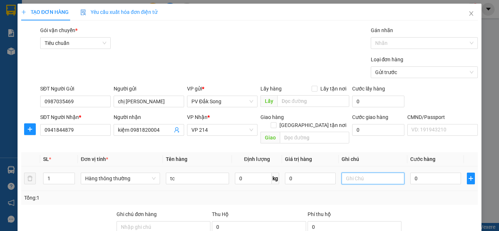
click at [359, 175] on input "text" at bounding box center [373, 179] width 63 height 12
click at [388, 164] on div "Transit Pickup Surcharge Ids Transit Deliver Surcharge Ids Transit Deliver Surc…" at bounding box center [249, 185] width 457 height 319
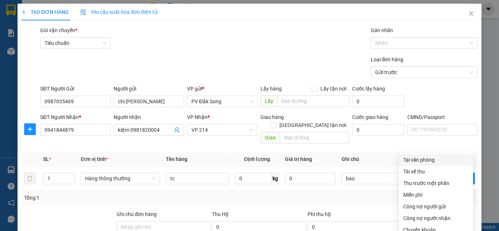
click at [420, 156] on div "Tại văn phòng" at bounding box center [435, 160] width 65 height 8
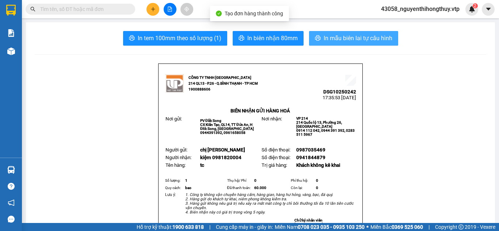
click at [347, 37] on span "In mẫu biên lai tự cấu hình" at bounding box center [358, 38] width 69 height 9
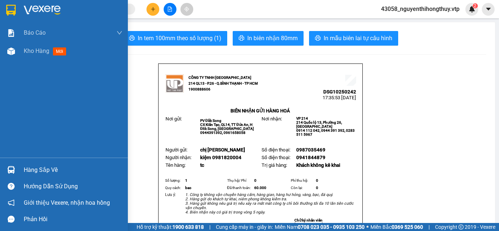
click at [14, 8] on img at bounding box center [11, 10] width 10 height 11
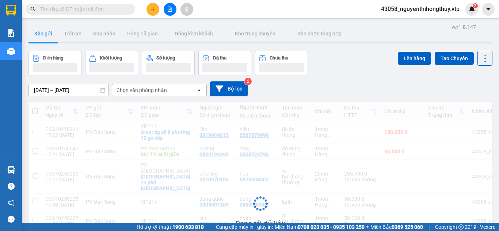
click at [90, 9] on input "text" at bounding box center [83, 9] width 86 height 8
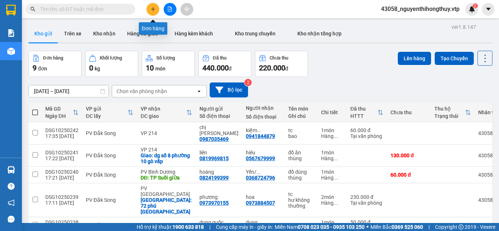
click at [151, 11] on icon "plus" at bounding box center [153, 9] width 5 height 5
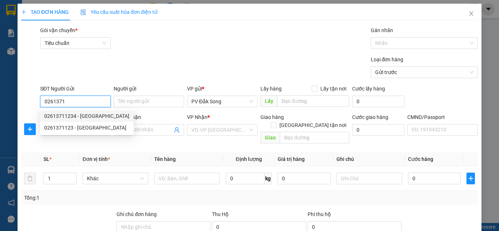
click at [86, 118] on div "02613711234 - lộc linh" at bounding box center [86, 116] width 85 height 8
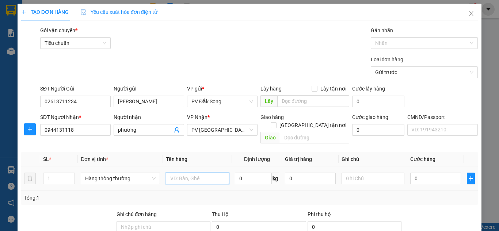
click at [203, 173] on input "text" at bounding box center [197, 179] width 63 height 12
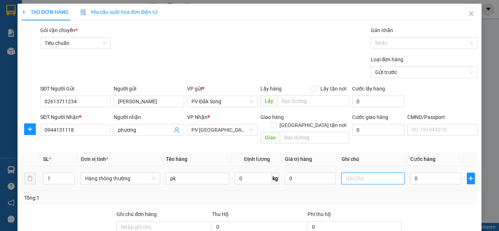
click at [356, 173] on input "text" at bounding box center [373, 179] width 63 height 12
click at [420, 173] on input "0" at bounding box center [435, 179] width 50 height 12
click at [424, 194] on div "Tổng: 1" at bounding box center [249, 198] width 451 height 8
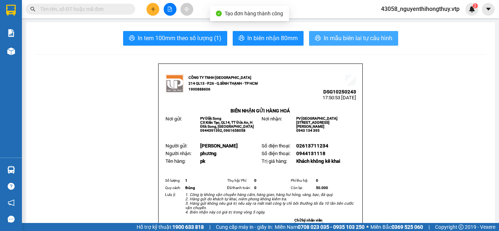
click at [362, 33] on button "In mẫu biên lai tự cấu hình" at bounding box center [353, 38] width 89 height 15
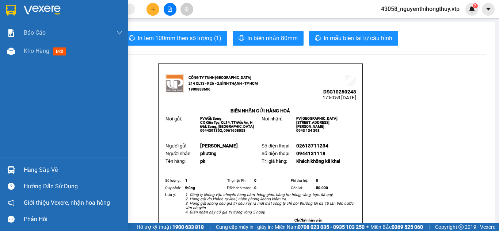
click at [13, 11] on img at bounding box center [11, 10] width 10 height 11
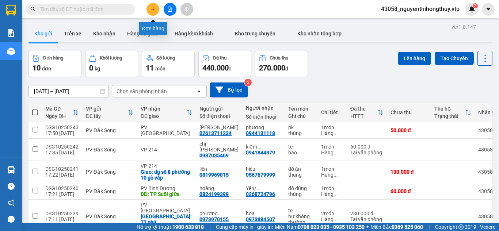
click at [153, 12] on button at bounding box center [153, 9] width 13 height 13
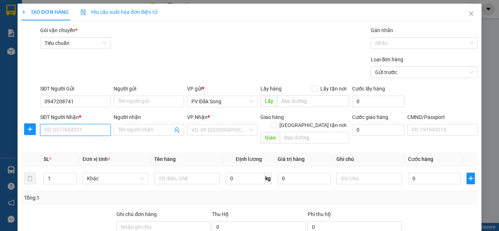
click at [77, 128] on input "SĐT Người Nhận *" at bounding box center [75, 130] width 71 height 12
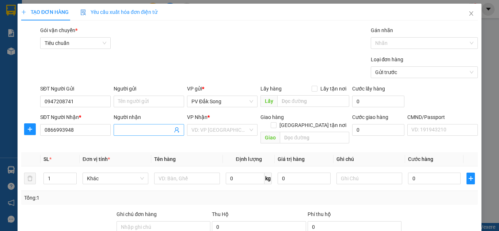
click at [130, 130] on input "Người nhận" at bounding box center [145, 130] width 54 height 8
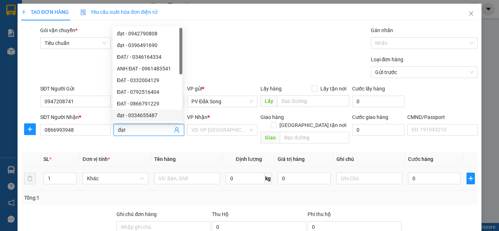
click at [133, 183] on td "Khác" at bounding box center [116, 179] width 72 height 24
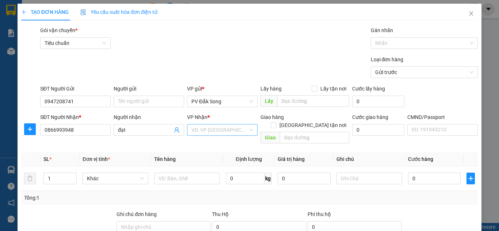
click at [210, 132] on input "search" at bounding box center [219, 130] width 57 height 11
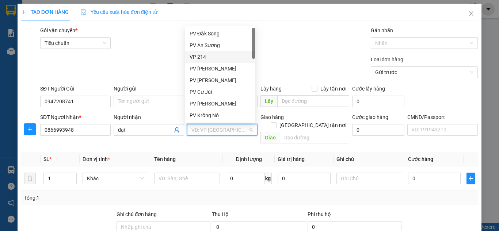
click at [206, 57] on div "VP 214" at bounding box center [220, 57] width 61 height 8
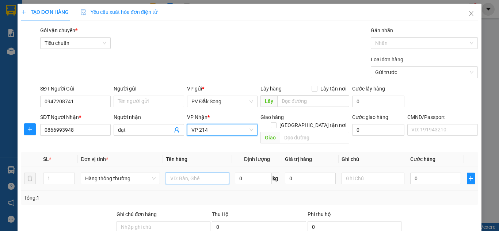
click at [183, 173] on input "text" at bounding box center [197, 179] width 63 height 12
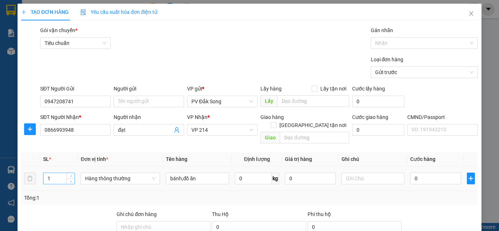
click at [56, 173] on input "1" at bounding box center [58, 178] width 31 height 11
click at [350, 173] on input "text" at bounding box center [373, 179] width 63 height 12
click at [424, 174] on input "0" at bounding box center [435, 179] width 50 height 12
click at [399, 195] on div "Tổng: 2" at bounding box center [249, 198] width 457 height 14
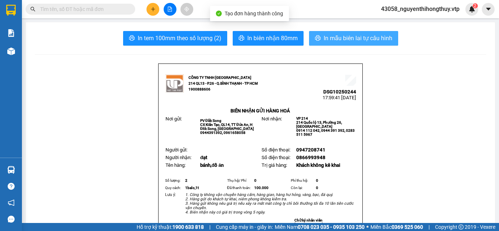
click at [338, 38] on span "In mẫu biên lai tự cấu hình" at bounding box center [358, 38] width 69 height 9
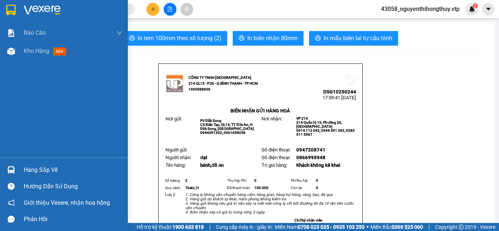
click at [11, 11] on img at bounding box center [11, 10] width 10 height 11
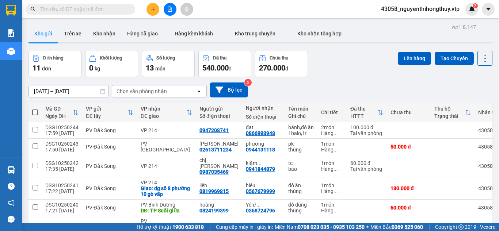
click at [81, 8] on input "text" at bounding box center [83, 9] width 86 height 8
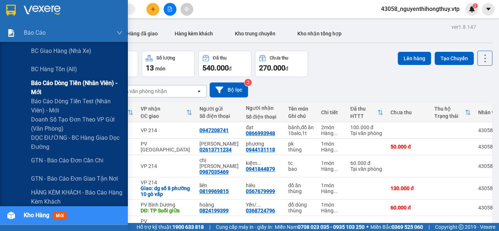
drag, startPoint x: 41, startPoint y: 81, endPoint x: 43, endPoint y: 87, distance: 6.5
click at [41, 82] on span "Báo cáo dòng tiền (nhân viên) - mới" at bounding box center [76, 88] width 91 height 18
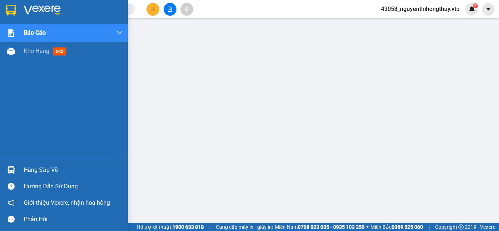
click at [27, 168] on div "Hàng sắp về" at bounding box center [73, 170] width 99 height 11
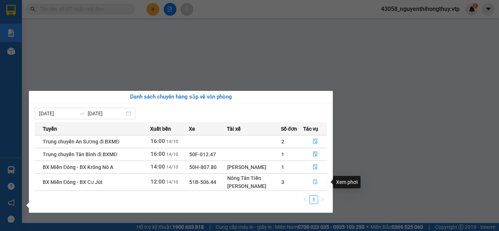
click at [314, 183] on icon "file-done" at bounding box center [315, 181] width 5 height 5
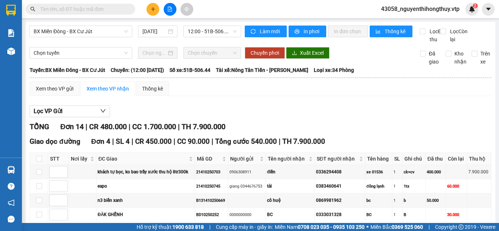
click at [65, 8] on input "text" at bounding box center [83, 9] width 86 height 8
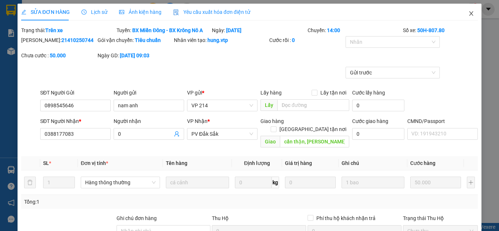
click at [468, 14] on icon "close" at bounding box center [471, 14] width 6 height 6
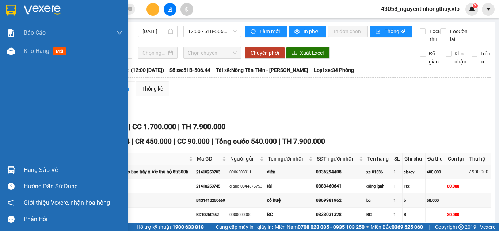
click at [13, 174] on img at bounding box center [11, 170] width 8 height 8
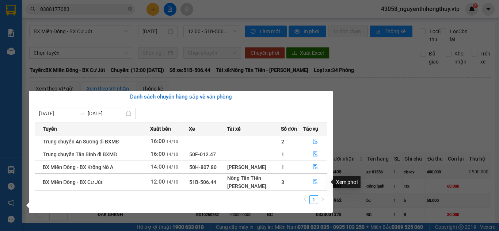
click at [316, 183] on icon "file-done" at bounding box center [315, 181] width 5 height 5
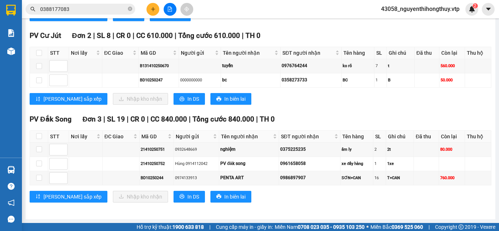
scroll to position [408, 0]
click at [242, 178] on div "PENTA ART" at bounding box center [248, 178] width 57 height 7
click at [439, 181] on td "760.000" at bounding box center [452, 178] width 26 height 14
click at [128, 178] on td at bounding box center [121, 178] width 37 height 14
click at [127, 178] on td at bounding box center [121, 178] width 37 height 14
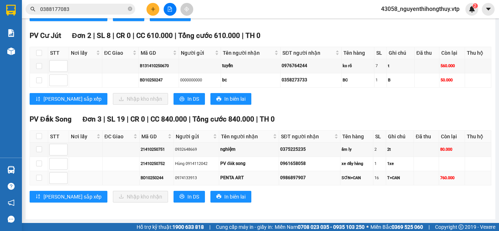
click at [312, 179] on div "0986897907" at bounding box center [309, 178] width 59 height 7
click at [307, 178] on div "0986897907" at bounding box center [309, 178] width 59 height 7
click at [304, 177] on div "0986897907" at bounding box center [309, 178] width 59 height 7
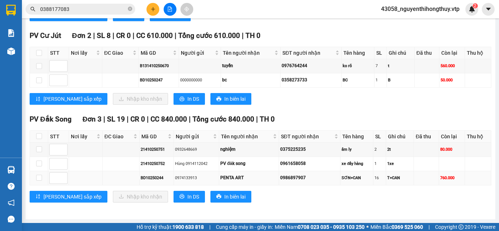
click at [304, 177] on div "0986897907" at bounding box center [309, 178] width 59 height 7
click at [300, 177] on div "0986897907" at bounding box center [309, 178] width 59 height 7
drag, startPoint x: 307, startPoint y: 178, endPoint x: 264, endPoint y: 175, distance: 42.8
click at [270, 175] on tr "BD10250244 0974133913 PENTA ART 0986897907 SƠN+CAN 16 T+CAN 760.000" at bounding box center [260, 178] width 461 height 14
copy tr "0986897907"
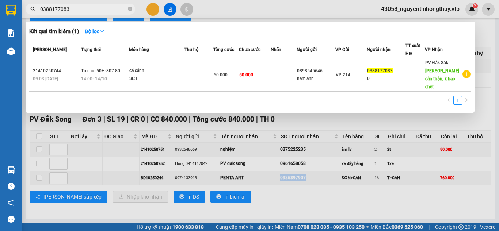
click at [75, 9] on input "0388177083" at bounding box center [83, 9] width 86 height 8
paste input "0986897907"
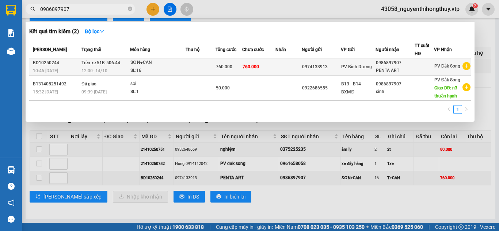
click at [276, 68] on td at bounding box center [289, 66] width 26 height 17
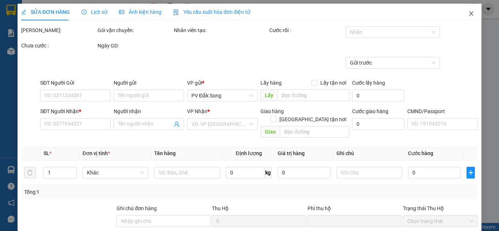
click at [470, 15] on icon "close" at bounding box center [472, 13] width 4 height 4
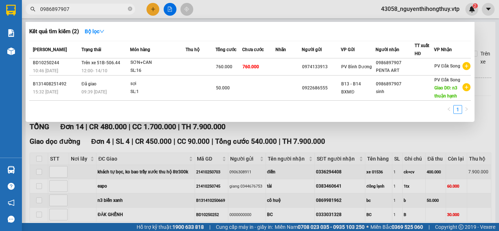
click at [117, 8] on input "0986897907" at bounding box center [83, 9] width 86 height 8
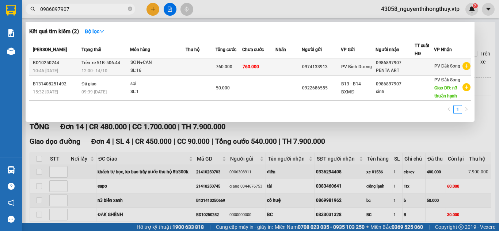
click at [145, 60] on div "SƠN+CAN" at bounding box center [157, 63] width 55 height 8
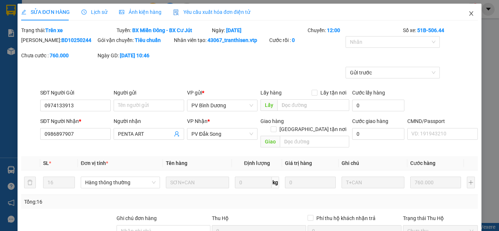
click at [470, 14] on icon "close" at bounding box center [472, 13] width 4 height 4
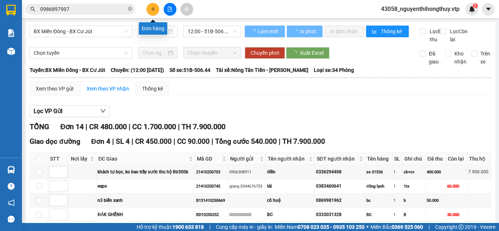
click at [153, 10] on icon "plus" at bounding box center [153, 9] width 5 height 5
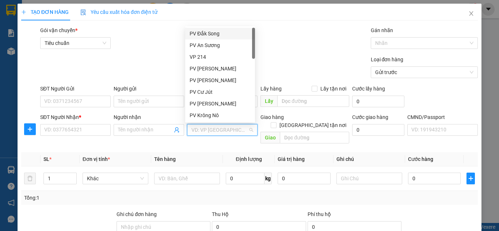
click at [213, 131] on input "search" at bounding box center [219, 130] width 57 height 11
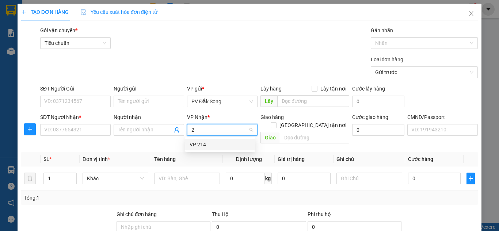
click at [205, 143] on div "VP 214" at bounding box center [220, 145] width 61 height 8
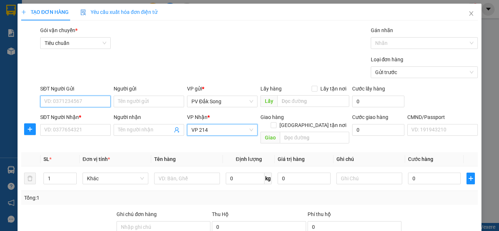
click at [88, 101] on input "SĐT Người Gửi" at bounding box center [75, 102] width 71 height 12
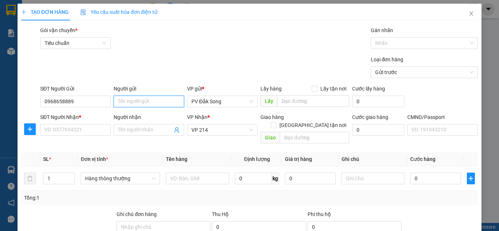
click at [133, 103] on input "Người gửi" at bounding box center [149, 102] width 71 height 12
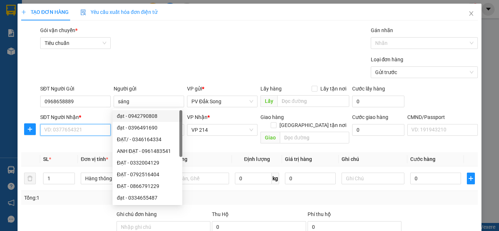
click at [76, 129] on input "SĐT Người Nhận *" at bounding box center [75, 130] width 71 height 12
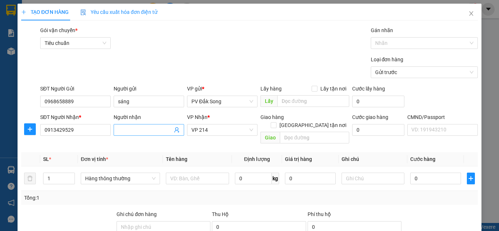
click at [131, 132] on input "Người nhận" at bounding box center [145, 130] width 54 height 8
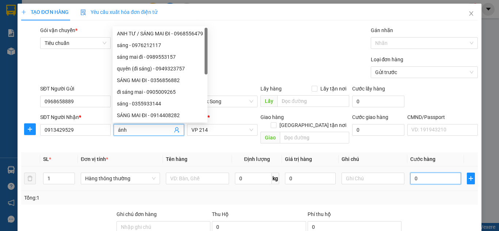
click at [429, 173] on input "0" at bounding box center [435, 179] width 50 height 12
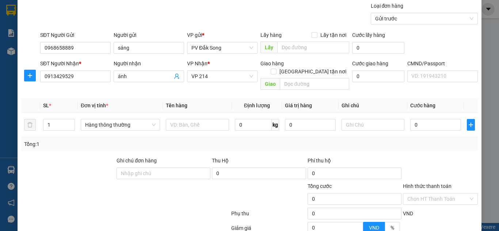
scroll to position [60, 0]
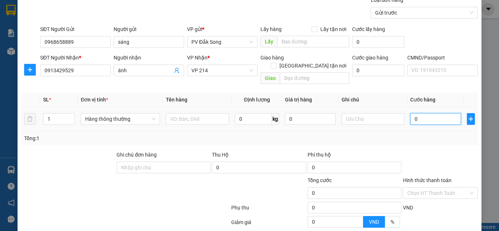
click at [424, 113] on input "0" at bounding box center [435, 119] width 50 height 12
click at [423, 113] on input "000.040.000" at bounding box center [435, 119] width 50 height 12
click at [417, 113] on input "0.040.000" at bounding box center [435, 119] width 50 height 12
drag, startPoint x: 423, startPoint y: 114, endPoint x: 231, endPoint y: 158, distance: 197.1
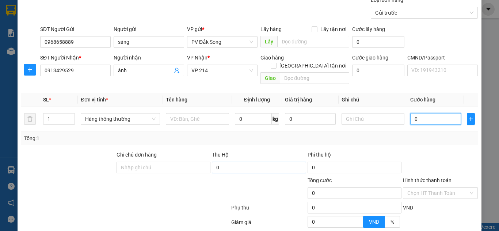
click at [231, 158] on div "Transit Pickup Surcharge Ids Transit Deliver Surcharge Ids Transit Deliver Surc…" at bounding box center [249, 126] width 457 height 319
click at [414, 113] on input "440.000" at bounding box center [435, 119] width 50 height 12
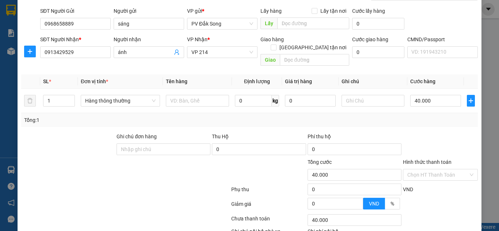
scroll to position [80, 0]
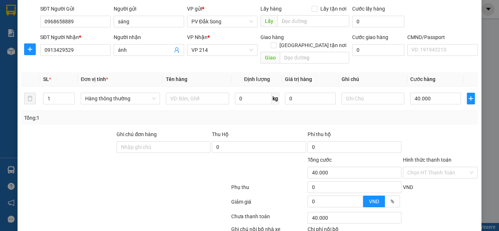
click at [413, 157] on label "Hình thức thanh toán" at bounding box center [427, 160] width 49 height 6
click at [413, 167] on input "Hình thức thanh toán" at bounding box center [437, 172] width 61 height 11
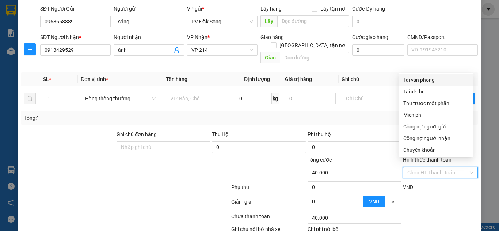
click at [428, 80] on div "Tại văn phòng" at bounding box center [435, 80] width 65 height 8
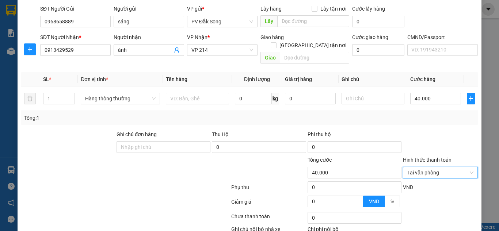
scroll to position [120, 0]
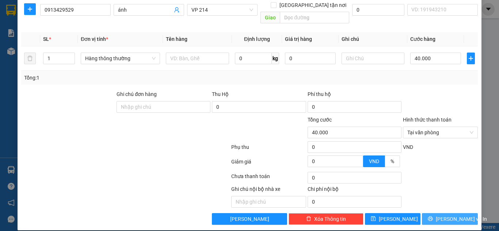
click at [445, 215] on span "[PERSON_NAME] và In" at bounding box center [461, 219] width 51 height 8
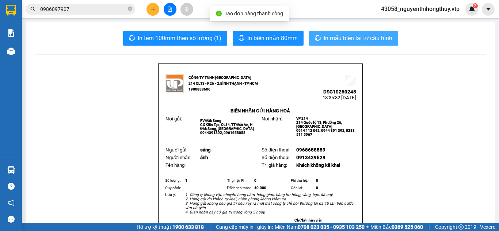
click at [353, 39] on span "In mẫu biên lai tự cấu hình" at bounding box center [358, 38] width 69 height 9
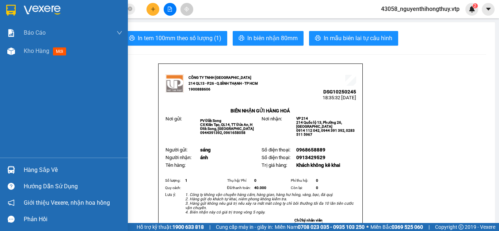
click at [16, 11] on div at bounding box center [11, 10] width 13 height 13
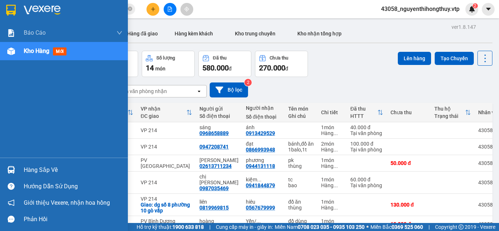
click at [29, 171] on div "Hàng sắp về" at bounding box center [73, 170] width 99 height 11
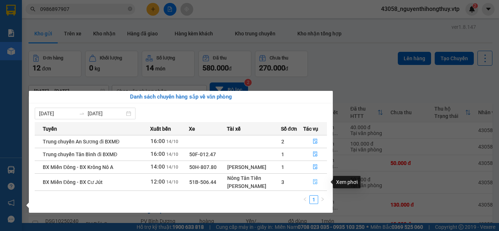
click at [316, 182] on icon "file-done" at bounding box center [315, 181] width 5 height 5
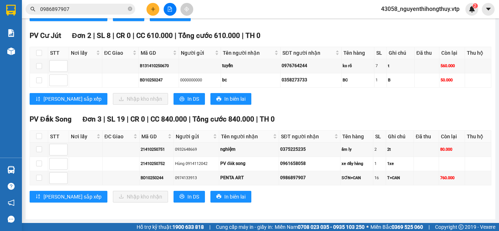
scroll to position [408, 0]
click at [40, 166] on input "checkbox" at bounding box center [39, 164] width 6 height 6
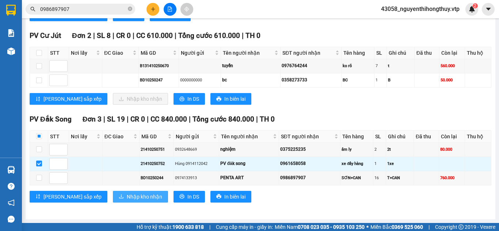
click at [127, 196] on span "Nhập kho nhận" at bounding box center [144, 197] width 35 height 8
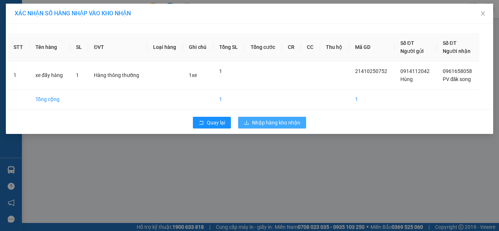
click at [267, 122] on span "Nhập hàng kho nhận" at bounding box center [276, 123] width 48 height 8
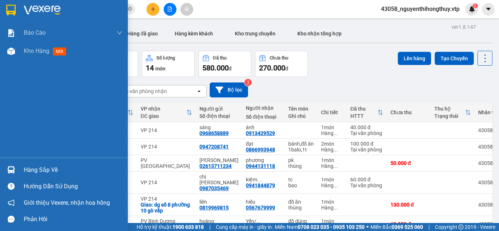
click at [44, 165] on div "Hàng sắp về" at bounding box center [73, 170] width 99 height 11
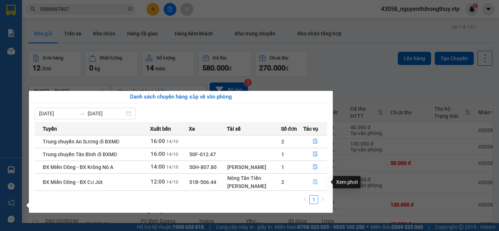
click at [315, 183] on icon "file-done" at bounding box center [315, 181] width 5 height 5
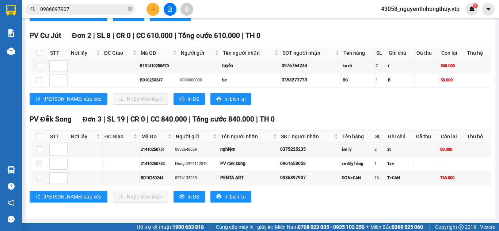
scroll to position [408, 0]
click at [90, 8] on input "0986897907" at bounding box center [83, 9] width 86 height 8
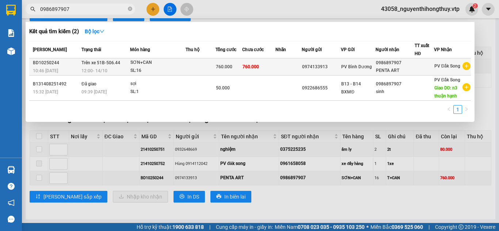
click at [278, 67] on td at bounding box center [289, 66] width 26 height 17
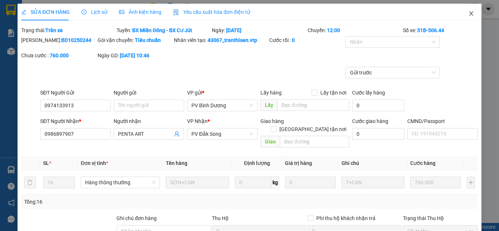
click at [468, 12] on icon "close" at bounding box center [471, 14] width 6 height 6
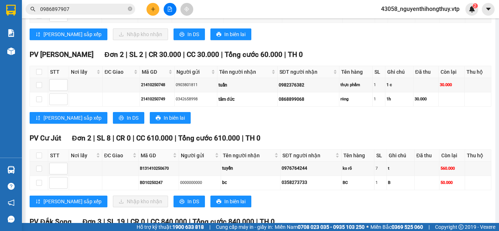
scroll to position [408, 0]
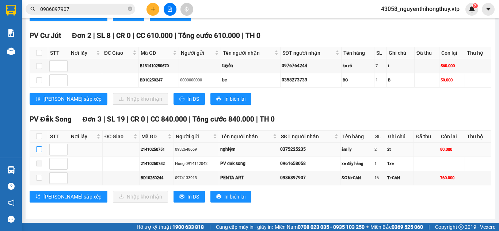
click at [39, 149] on input "checkbox" at bounding box center [39, 150] width 6 height 6
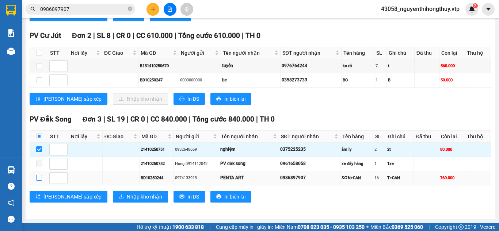
click at [39, 182] on label at bounding box center [39, 178] width 6 height 8
click at [39, 181] on input "checkbox" at bounding box center [39, 178] width 6 height 6
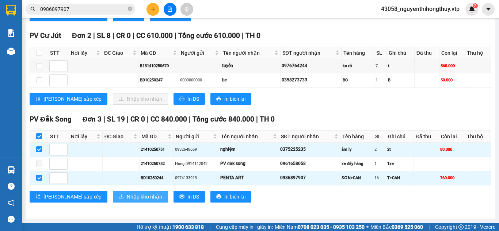
click at [127, 198] on span "Nhập kho nhận" at bounding box center [144, 197] width 35 height 8
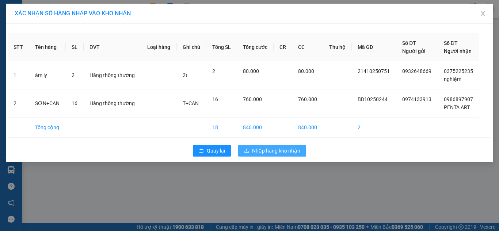
click at [276, 149] on span "Nhập hàng kho nhận" at bounding box center [276, 151] width 48 height 8
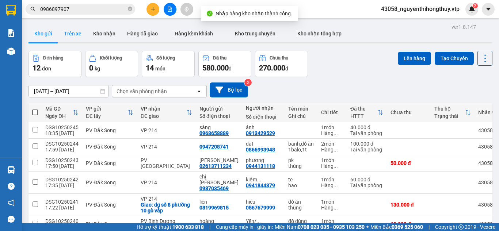
click at [69, 34] on button "Trên xe" at bounding box center [72, 34] width 29 height 18
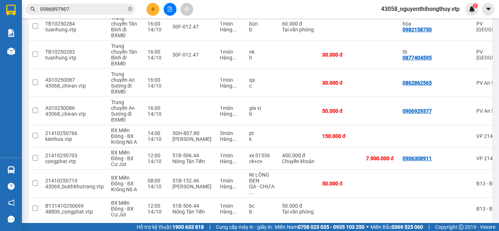
scroll to position [285, 0]
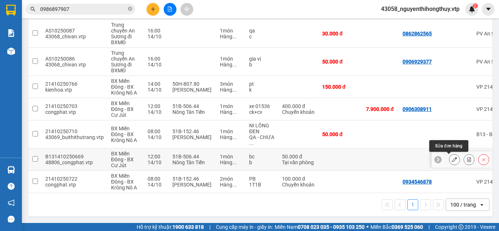
click at [452, 157] on icon at bounding box center [454, 159] width 5 height 5
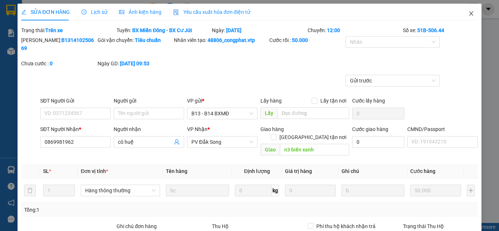
click at [468, 15] on icon "close" at bounding box center [471, 14] width 6 height 6
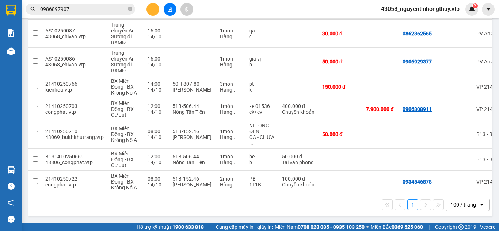
scroll to position [285, 0]
click at [34, 133] on input "checkbox" at bounding box center [35, 133] width 5 height 5
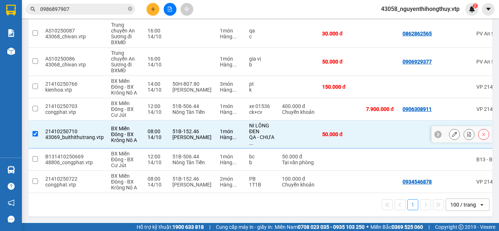
click at [35, 132] on input "checkbox" at bounding box center [35, 133] width 5 height 5
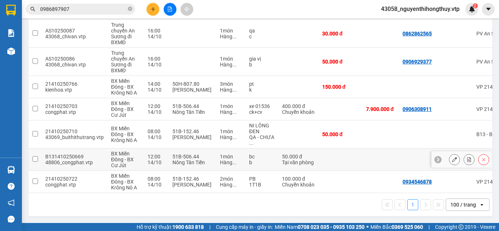
click at [36, 157] on input "checkbox" at bounding box center [35, 158] width 5 height 5
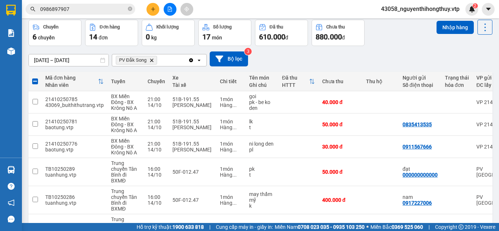
scroll to position [30, 0]
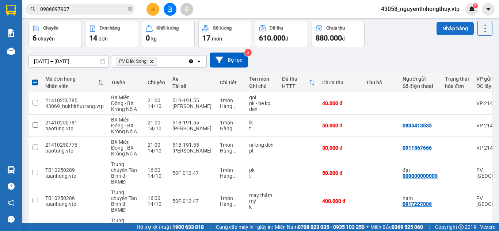
click at [446, 26] on button "Nhập hàng" at bounding box center [455, 28] width 37 height 13
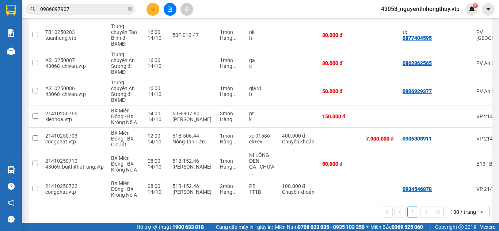
scroll to position [263, 0]
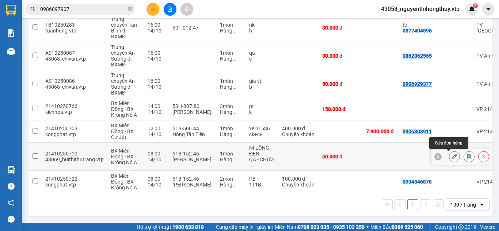
click at [449, 155] on button at bounding box center [454, 157] width 10 height 13
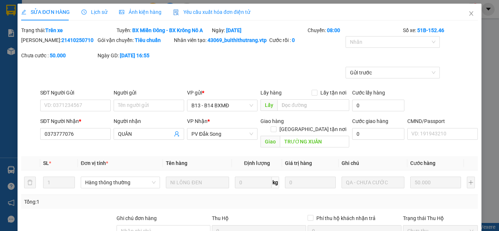
click at [102, 12] on span "Lịch sử" at bounding box center [94, 12] width 26 height 6
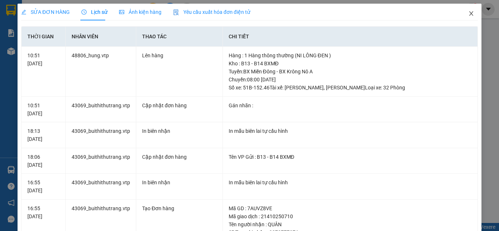
click at [468, 12] on icon "close" at bounding box center [471, 14] width 6 height 6
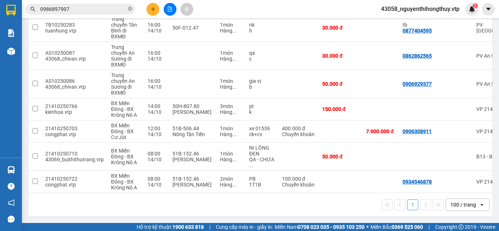
scroll to position [263, 0]
click at [33, 153] on input "checkbox" at bounding box center [35, 155] width 5 height 5
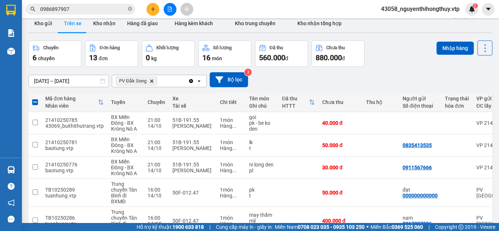
scroll to position [8, 0]
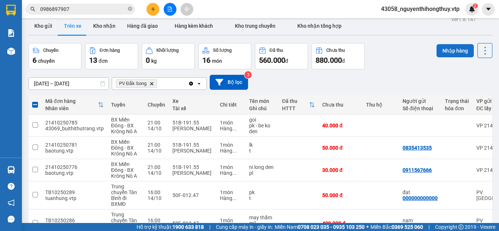
click at [449, 50] on button "Nhập hàng" at bounding box center [455, 50] width 37 height 13
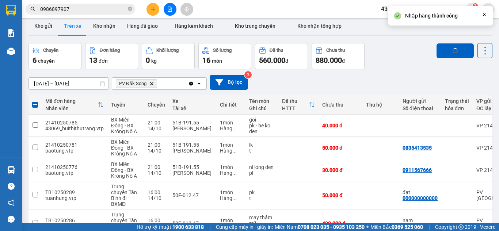
checkbox input "false"
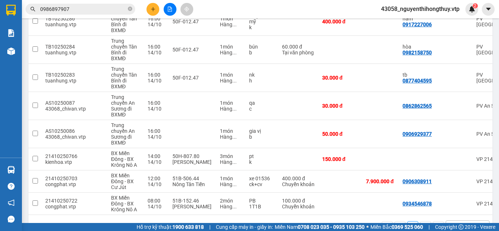
scroll to position [235, 0]
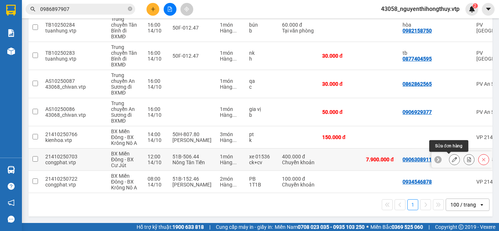
click at [452, 157] on icon at bounding box center [454, 159] width 5 height 5
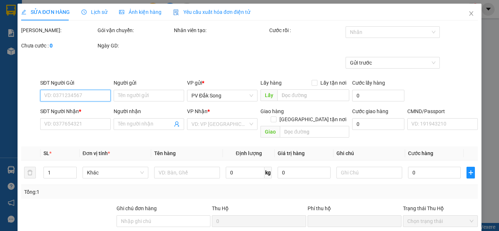
type input "0906308911"
type input "0336294408"
type input "điền"
type input "khách tự bọc, ko bao trầy xước thu hộ 8tr300k"
type input "ck39 400k 16h14 [DATE]"
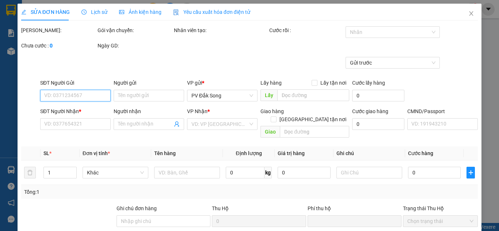
type input "50.000"
type input "400.000"
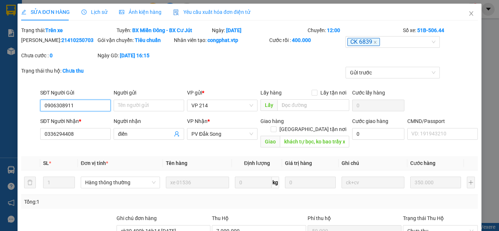
type input "17.500"
click at [468, 13] on icon "close" at bounding box center [471, 14] width 6 height 6
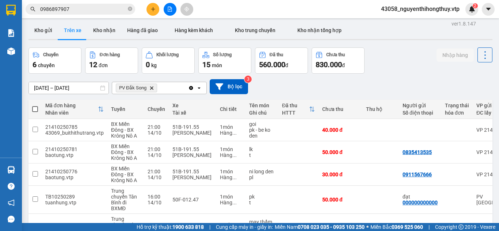
scroll to position [1, 0]
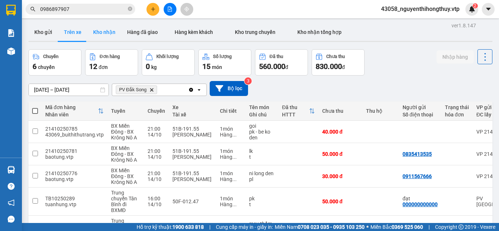
click at [105, 31] on button "Kho nhận" at bounding box center [104, 32] width 34 height 18
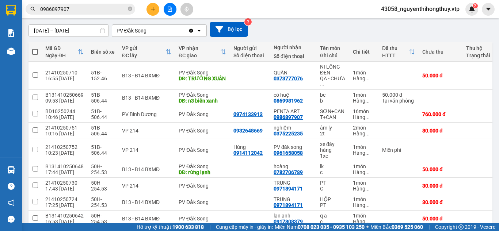
scroll to position [62, 0]
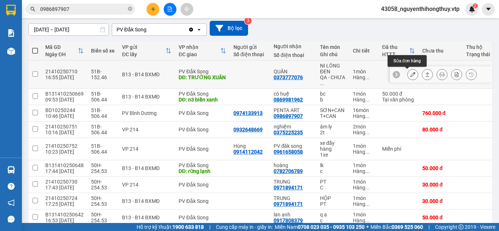
click at [410, 74] on icon at bounding box center [412, 74] width 5 height 5
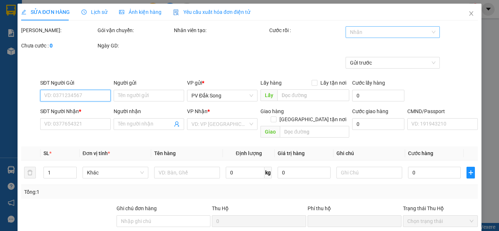
click at [387, 33] on div at bounding box center [388, 32] width 83 height 9
type input "0373777076"
type input "QUÂN"
type input "TRƯỜNG XUÂN"
type input "0"
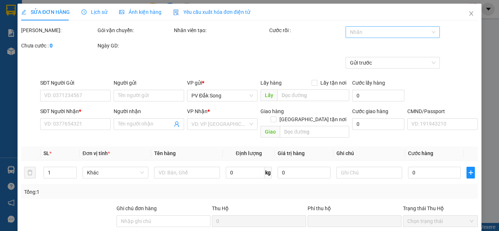
type input "50.000"
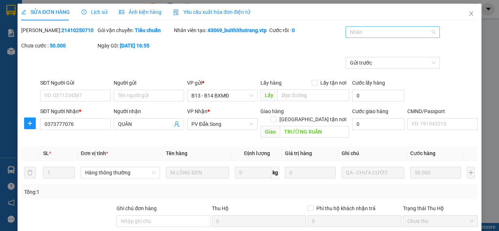
type input "2.500"
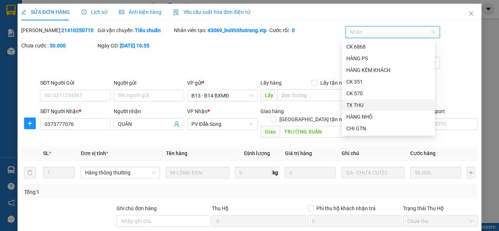
click at [361, 105] on div "TX THU" at bounding box center [388, 105] width 84 height 8
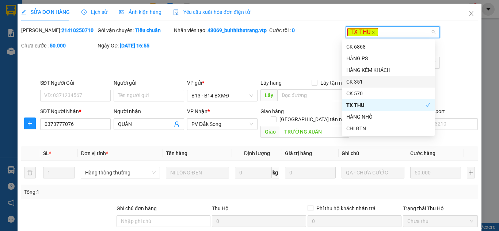
click at [471, 47] on div "[PERSON_NAME]: 21410250710 Gói vận chuyển: Tiêu chuẩn Nhân viên tạo: 43069_buit…" at bounding box center [249, 41] width 458 height 31
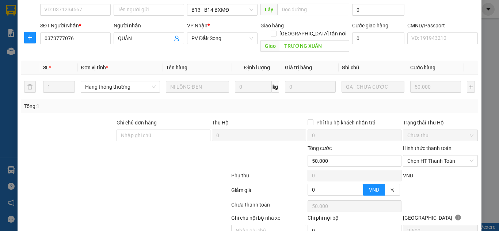
scroll to position [90, 0]
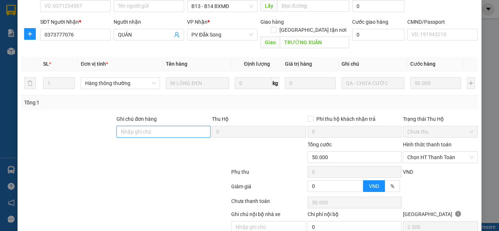
click at [140, 133] on input "Ghi chú đơn hàng" at bounding box center [164, 132] width 94 height 12
type input "đã xác nhận vơi xe"
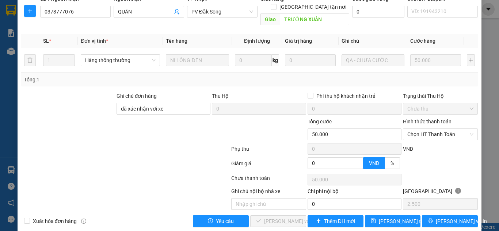
scroll to position [123, 0]
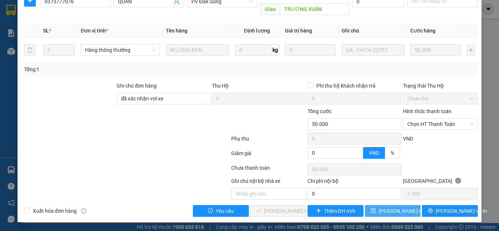
click at [386, 212] on span "[PERSON_NAME] thay đổi" at bounding box center [408, 211] width 58 height 8
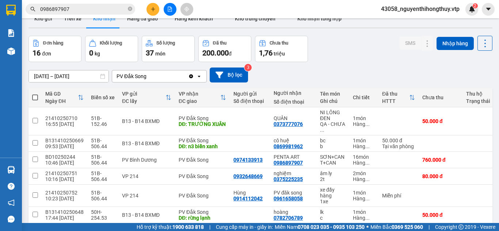
scroll to position [29, 0]
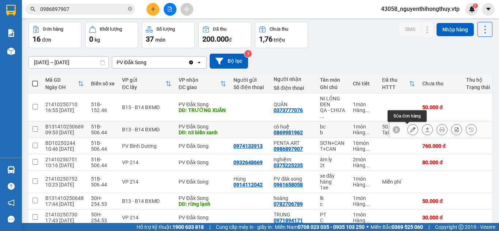
click at [410, 129] on icon at bounding box center [412, 129] width 5 height 5
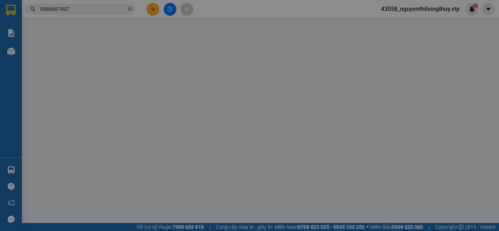
type input "0869981962"
type input "cô huệ"
type input "n3 biển xanh"
type input "0"
type input "50.000"
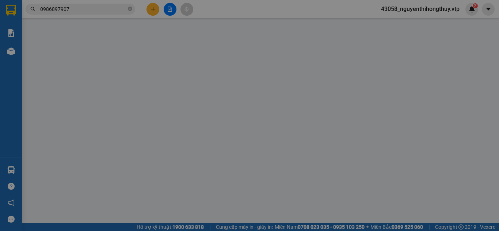
type input "2.500"
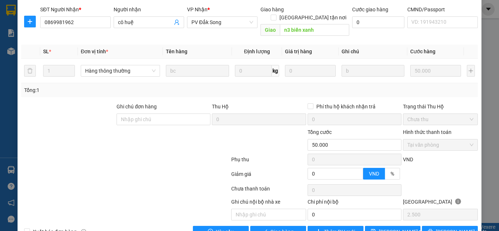
scroll to position [115, 0]
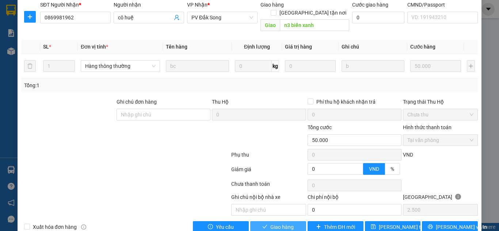
click at [270, 223] on span "Giao hàng" at bounding box center [281, 227] width 23 height 8
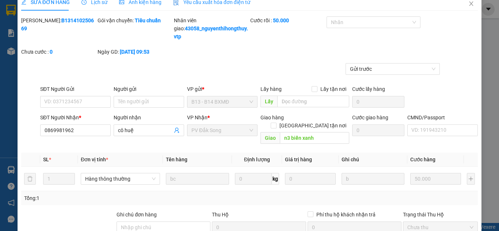
scroll to position [0, 0]
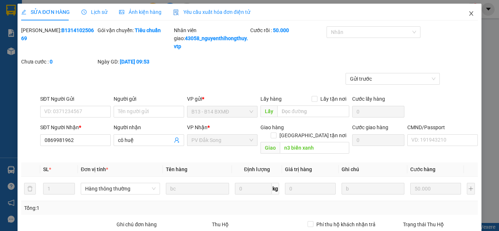
click at [468, 11] on icon "close" at bounding box center [471, 14] width 6 height 6
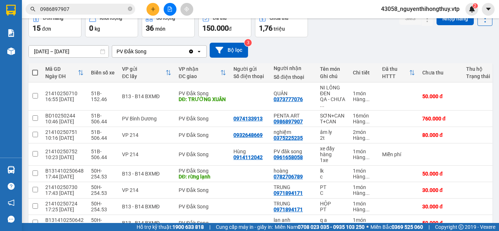
scroll to position [42, 0]
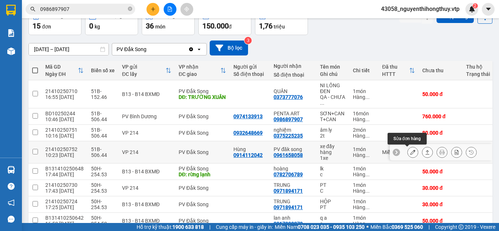
click at [410, 153] on icon at bounding box center [412, 152] width 5 height 5
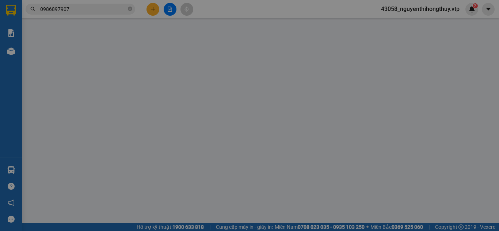
type input "0914112042"
type input "Hùng"
type input "0961658058"
type input "PV đăk song"
type input "0"
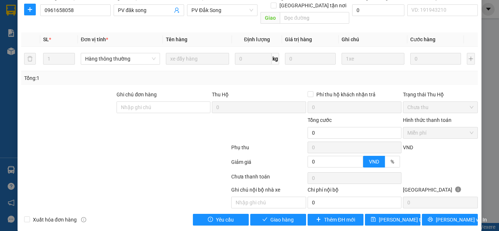
scroll to position [115, 0]
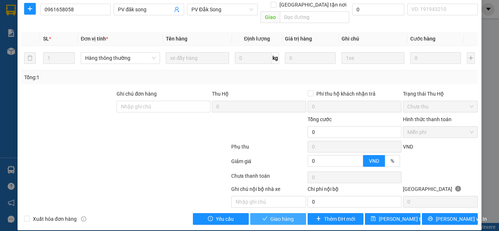
click at [270, 215] on span "Giao hàng" at bounding box center [281, 219] width 23 height 8
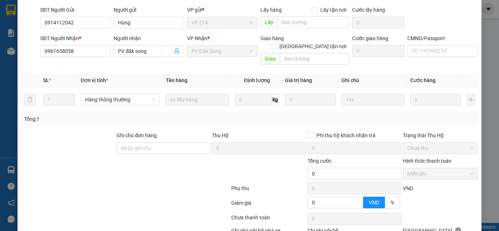
scroll to position [0, 0]
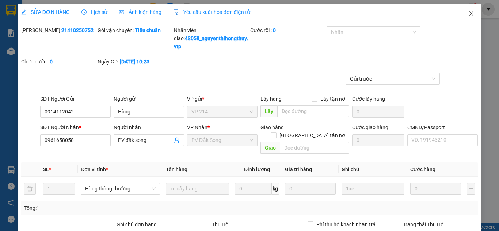
click at [470, 14] on icon "close" at bounding box center [472, 13] width 4 height 4
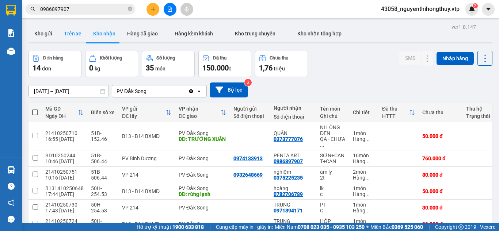
click at [72, 36] on button "Trên xe" at bounding box center [72, 34] width 29 height 18
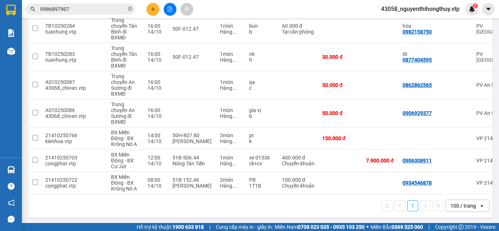
scroll to position [235, 0]
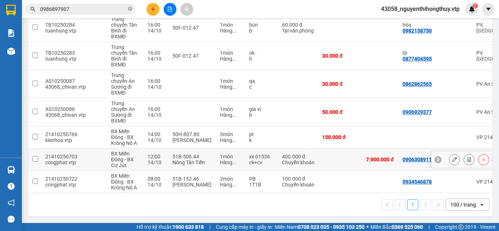
click at [36, 156] on input "checkbox" at bounding box center [35, 158] width 5 height 5
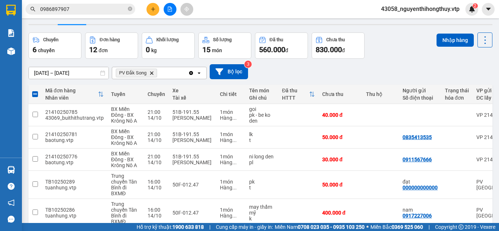
scroll to position [14, 0]
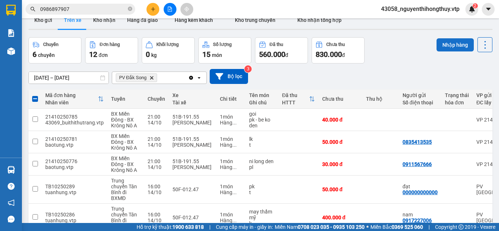
click at [455, 45] on button "Nhập hàng" at bounding box center [455, 44] width 37 height 13
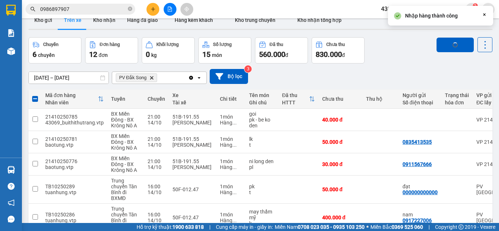
checkbox input "false"
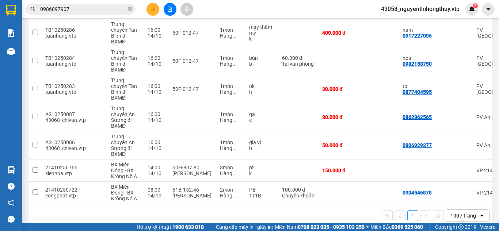
scroll to position [212, 0]
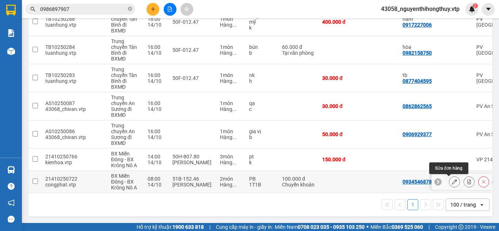
click at [452, 179] on icon at bounding box center [454, 181] width 5 height 5
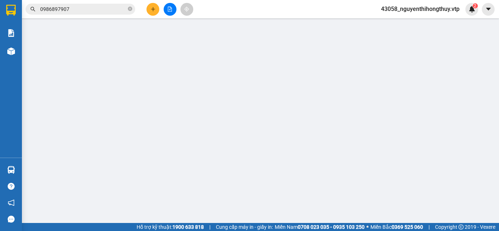
type input "0934546878"
type input "0769132222"
type input "ĐẠI"
type input "TÀI SÁNG, TRƯỜNG XUÂN"
type input "CK39 17H19 100K 13/10"
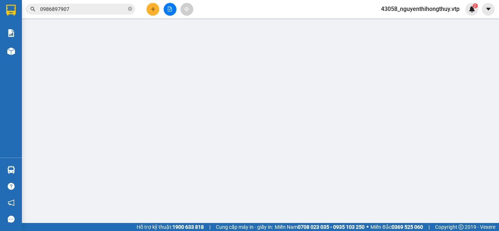
type input "0"
type input "100.000"
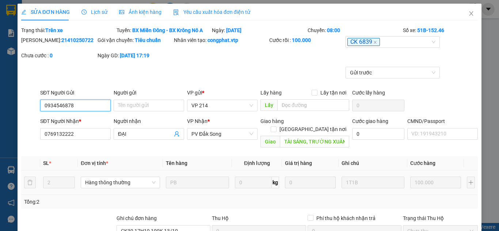
type input "5.000"
click at [468, 12] on icon "close" at bounding box center [471, 14] width 6 height 6
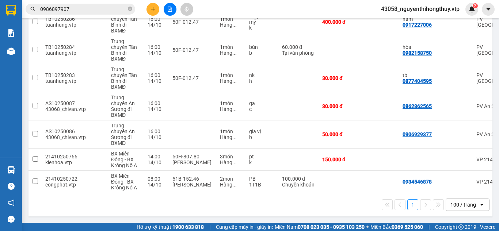
scroll to position [212, 0]
click at [37, 179] on input "checkbox" at bounding box center [35, 181] width 5 height 5
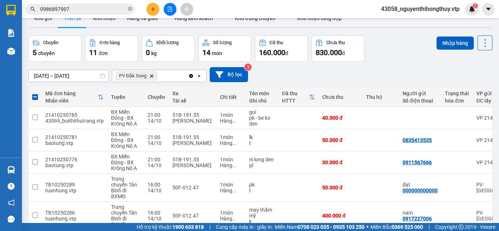
scroll to position [1, 0]
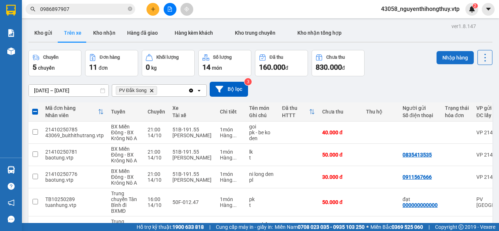
click at [449, 56] on button "Nhập hàng" at bounding box center [455, 57] width 37 height 13
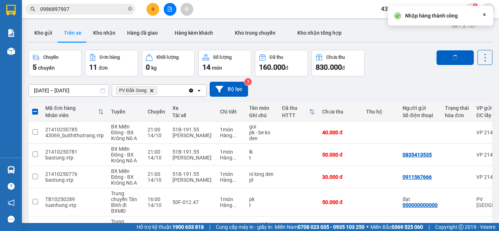
checkbox input "false"
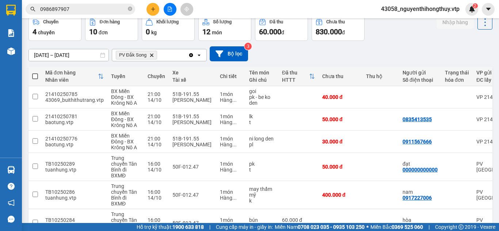
scroll to position [0, 0]
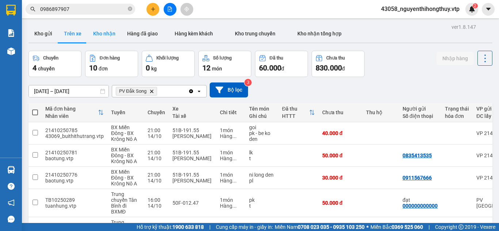
click at [101, 35] on button "Kho nhận" at bounding box center [104, 34] width 34 height 18
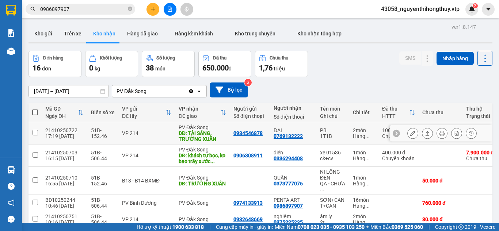
click at [410, 132] on icon at bounding box center [412, 133] width 5 height 5
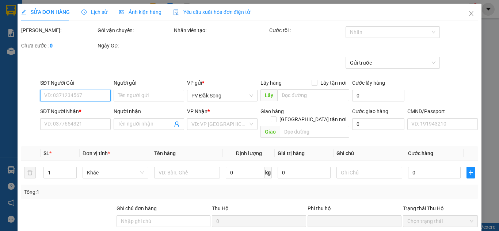
type input "0934546878"
type input "0769132222"
type input "ĐẠI"
type input "TÀI SÁNG, TRƯỜNG XUÂN"
type input "CK39 17H19 100K 13/10"
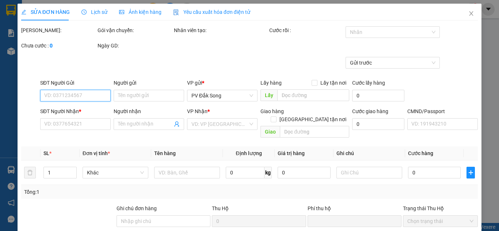
type input "0"
type input "100.000"
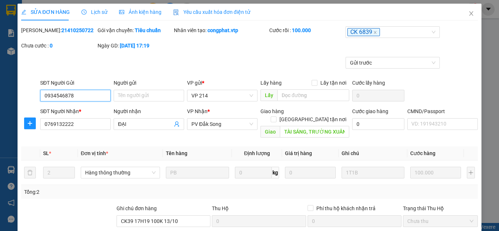
type input "5.000"
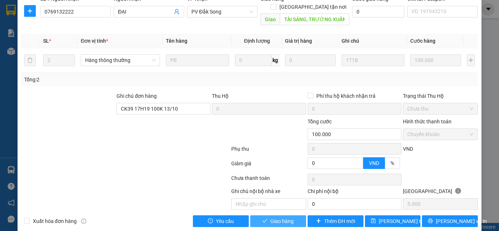
click at [278, 217] on span "Giao hàng" at bounding box center [281, 221] width 23 height 8
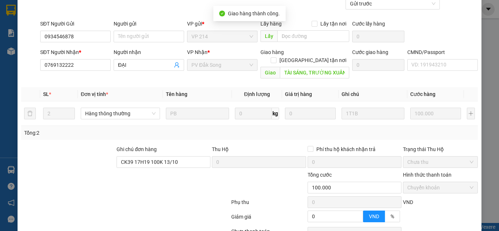
scroll to position [0, 0]
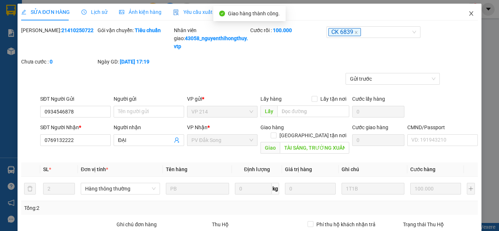
click at [468, 15] on icon "close" at bounding box center [471, 14] width 6 height 6
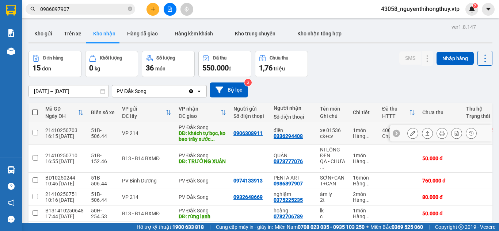
click at [410, 132] on icon at bounding box center [412, 133] width 5 height 5
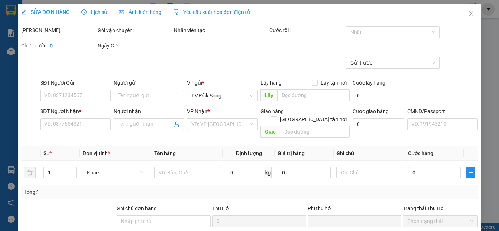
type input "0906308911"
type input "0336294408"
type input "điền"
type input "khách tự bọc, ko bao trầy xước thu hộ 8tr300k"
type input "ck39 400k 16h14 [DATE]"
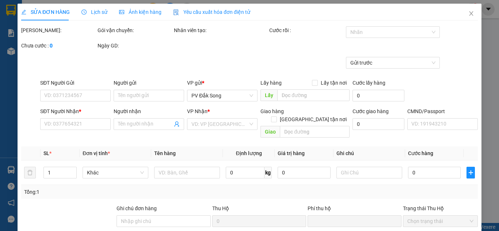
type input "50.000"
type input "400.000"
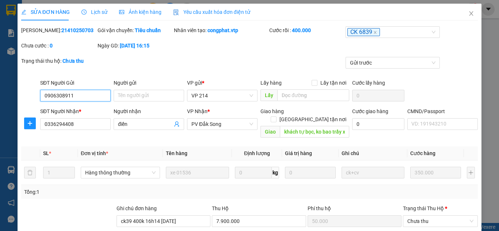
type input "17.500"
click at [470, 14] on icon "close" at bounding box center [472, 13] width 4 height 4
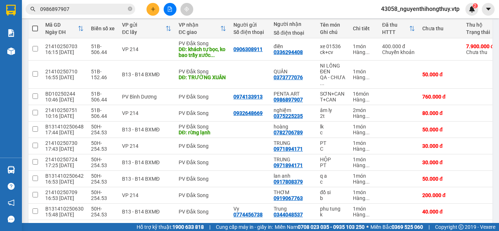
scroll to position [100, 0]
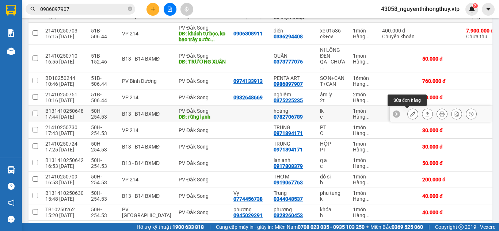
click at [410, 113] on icon at bounding box center [412, 113] width 5 height 5
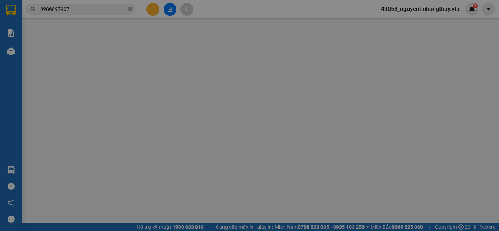
type input "0782706789"
type input "hoàng"
type input "rừng lạnh"
type input "0"
type input "50.000"
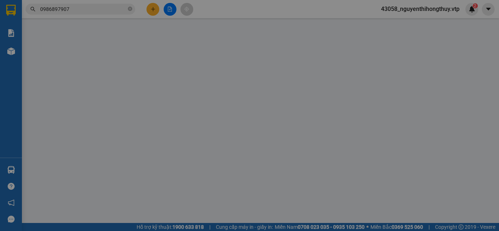
type input "50.000"
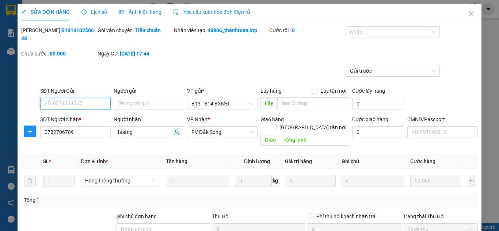
type input "2.500"
click at [468, 14] on icon "close" at bounding box center [471, 14] width 6 height 6
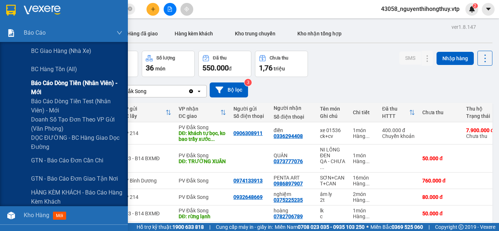
click at [65, 85] on span "Báo cáo dòng tiền (nhân viên) - mới" at bounding box center [76, 88] width 91 height 18
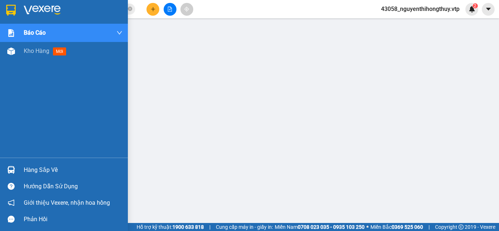
click at [10, 6] on img at bounding box center [11, 10] width 10 height 11
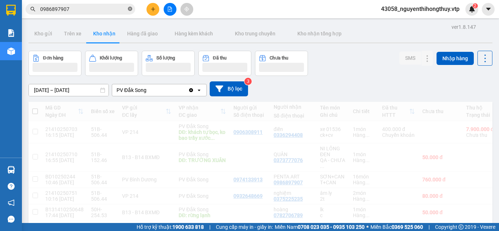
click at [130, 11] on icon "close-circle" at bounding box center [130, 9] width 4 height 4
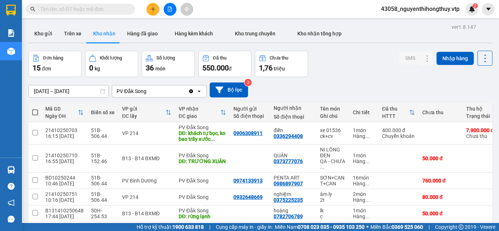
click at [97, 6] on input "text" at bounding box center [83, 9] width 86 height 8
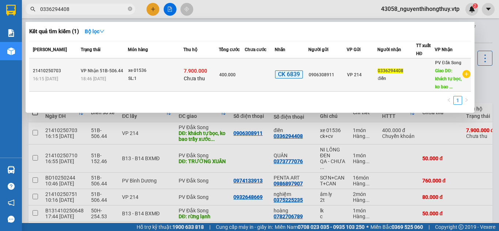
type input "0336294408"
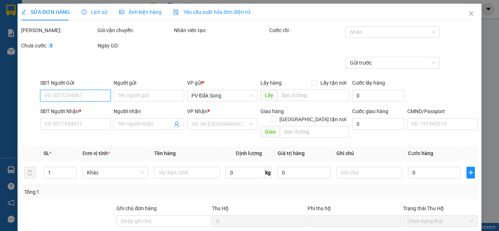
type input "17.500"
type input "0906308911"
type input "0336294408"
type input "điền"
type input "khách tự bọc, ko bao trầy xước thu hộ 8tr300k"
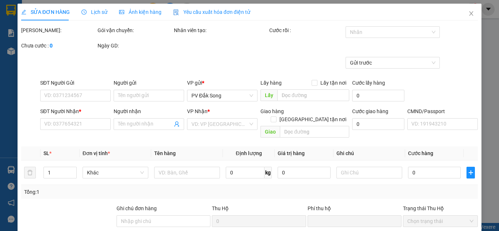
type input "ck39 400k 16h14 [DATE]"
type input "50.000"
type input "400.000"
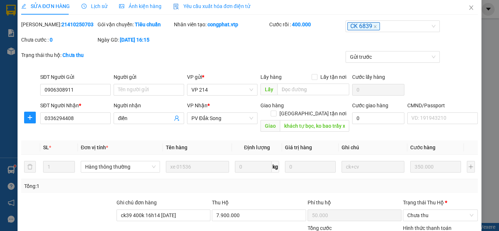
scroll to position [8, 0]
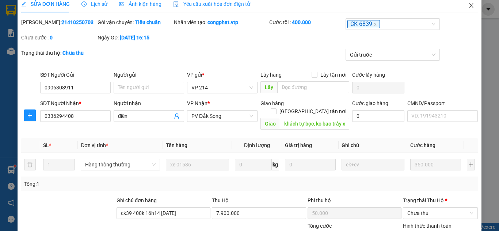
click at [470, 5] on icon "close" at bounding box center [472, 5] width 4 height 4
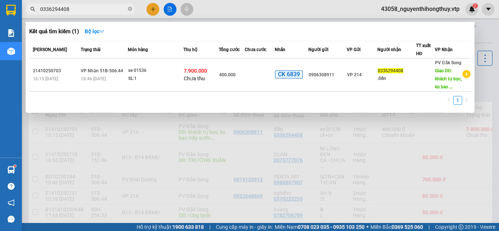
click at [85, 10] on input "0336294408" at bounding box center [83, 9] width 86 height 8
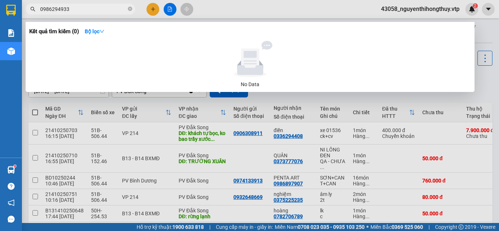
click at [46, 10] on input "0986294933" at bounding box center [83, 9] width 86 height 8
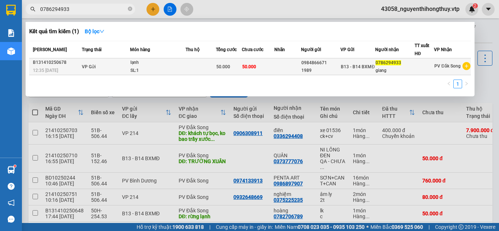
type input "0786294933"
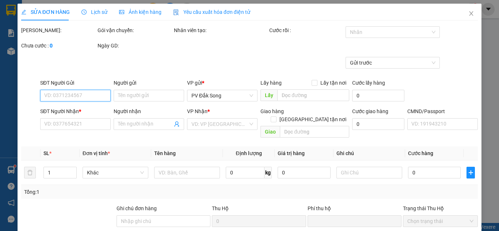
type input "0984866671"
type input "1989"
type input "0786294933"
type input "giang"
type input "0"
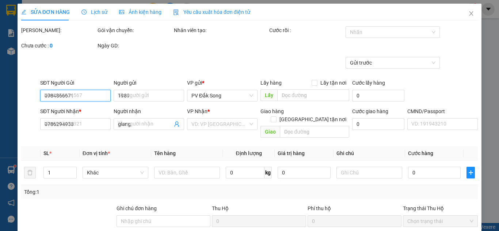
type input "50.000"
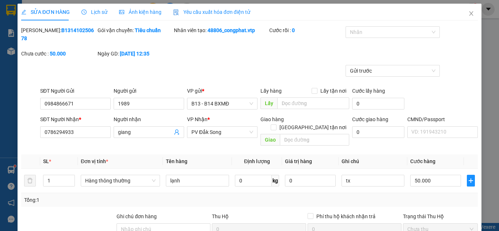
click at [98, 12] on span "Lịch sử" at bounding box center [94, 12] width 26 height 6
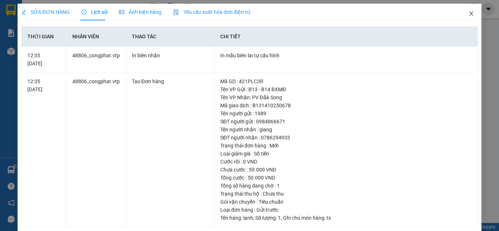
click at [470, 15] on icon "close" at bounding box center [472, 13] width 4 height 4
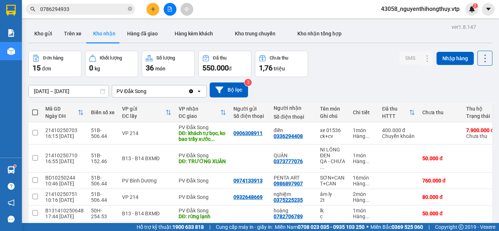
click at [87, 10] on input "0786294933" at bounding box center [83, 9] width 86 height 8
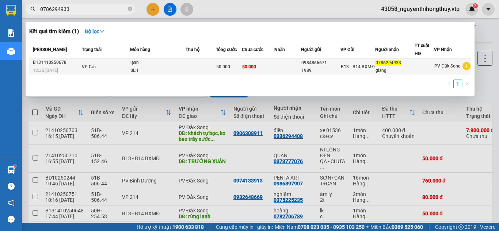
click at [273, 62] on td "50.000" at bounding box center [258, 66] width 33 height 17
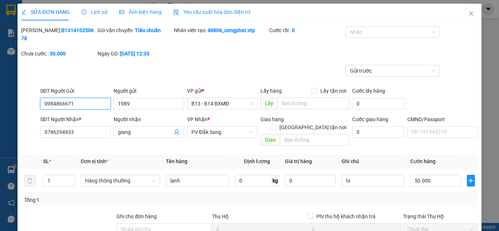
type input "0984866671"
type input "1989"
type input "0786294933"
type input "giang"
type input "0"
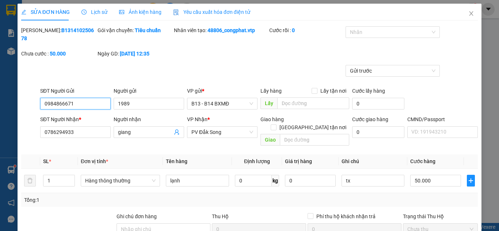
type input "50.000"
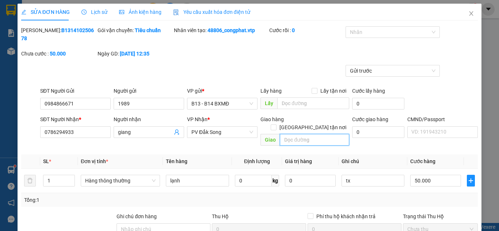
click at [292, 134] on input "text" at bounding box center [314, 140] width 69 height 12
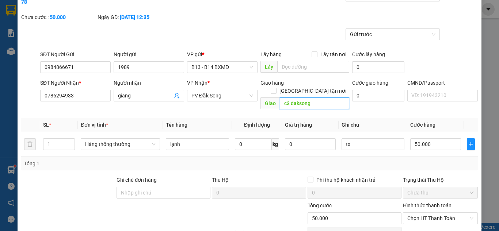
type input "c3 daksong"
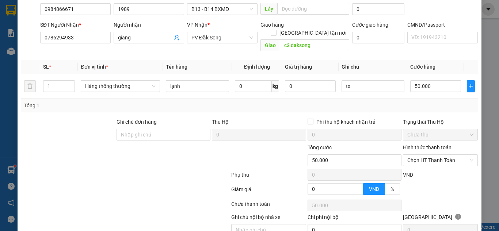
scroll to position [115, 0]
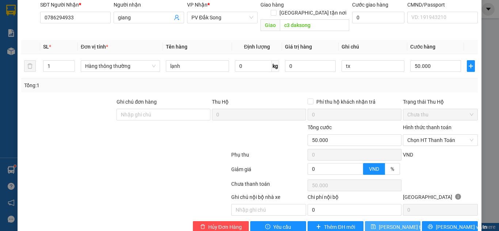
click at [392, 223] on span "[PERSON_NAME] thay đổi" at bounding box center [408, 227] width 58 height 8
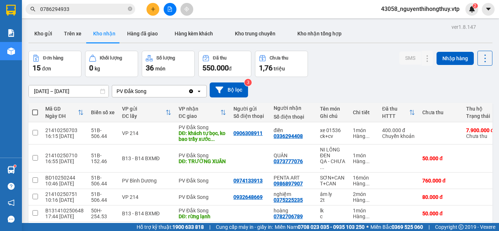
click at [77, 8] on input "0786294933" at bounding box center [83, 9] width 86 height 8
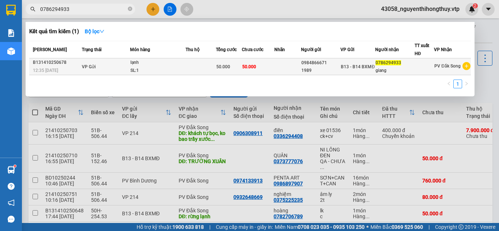
click at [272, 68] on td "50.000" at bounding box center [258, 66] width 33 height 17
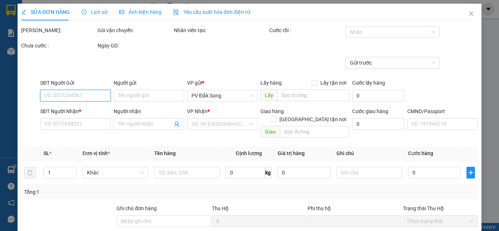
type input "0984866671"
type input "1989"
type input "0786294933"
type input "giang"
type input "c3 daksong"
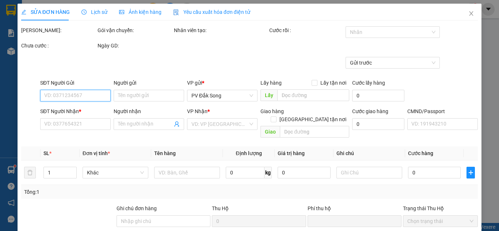
type input "0"
type input "50.000"
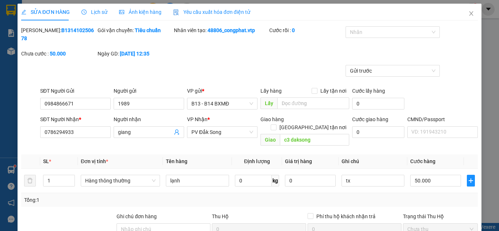
click at [100, 12] on span "Lịch sử" at bounding box center [94, 12] width 26 height 6
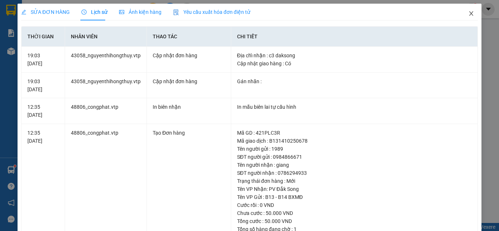
click at [468, 13] on icon "close" at bounding box center [471, 14] width 6 height 6
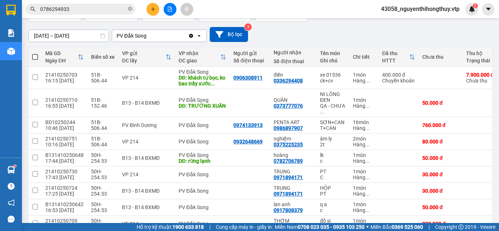
scroll to position [65, 0]
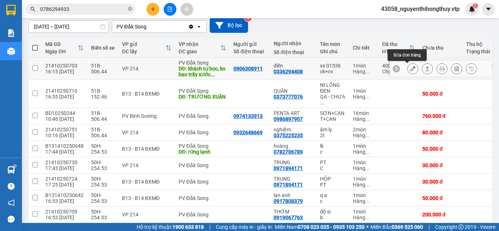
click at [410, 68] on icon at bounding box center [412, 68] width 5 height 5
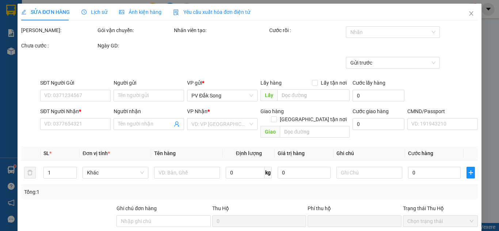
type input "17.500"
type input "0906308911"
type input "0336294408"
type input "điền"
type input "khách tự bọc, ko bao trầy xước thu hộ 8tr300k"
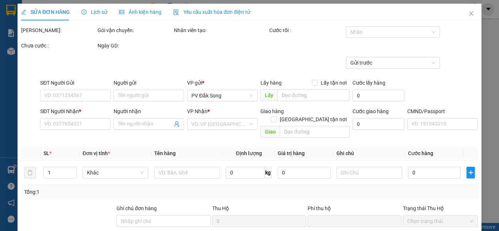
type input "ck39 400k 16h14 [DATE]"
type input "50.000"
type input "400.000"
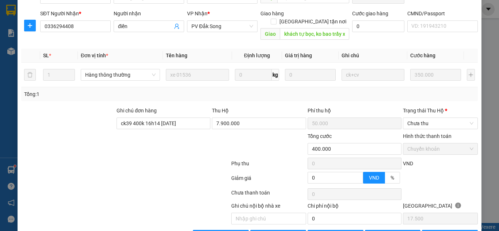
scroll to position [101, 0]
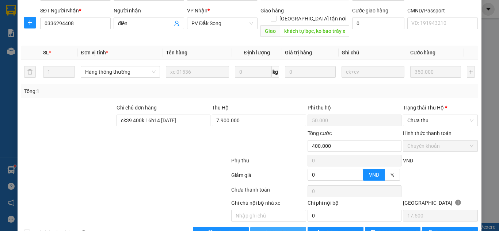
click at [278, 229] on span "Giao hàng" at bounding box center [281, 233] width 23 height 8
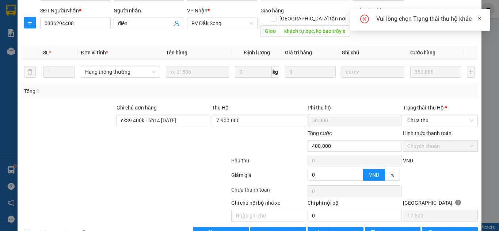
click at [479, 17] on icon "close" at bounding box center [479, 18] width 5 height 5
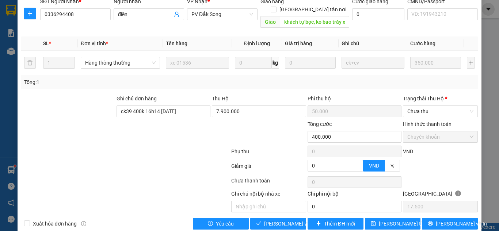
scroll to position [115, 0]
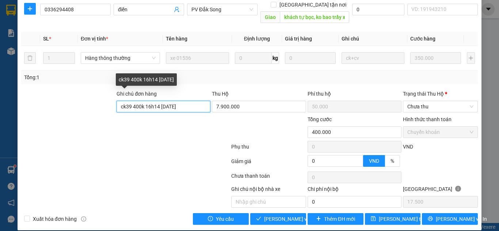
click at [196, 101] on input "ck39 400k 16h14 [DATE]" at bounding box center [164, 107] width 94 height 12
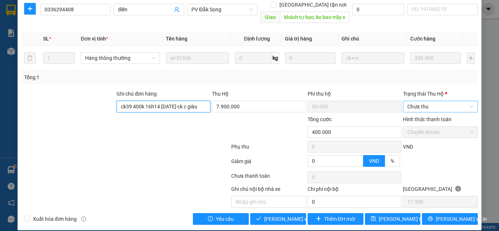
click at [429, 101] on span "Chưa thu" at bounding box center [440, 106] width 66 height 11
type input "ck39 400k 16h14 [DATE]-ck c giàu"
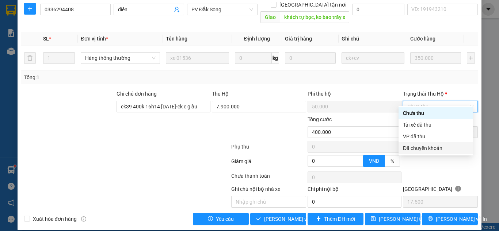
click at [423, 148] on div "Đã chuyển khoản" at bounding box center [435, 148] width 65 height 8
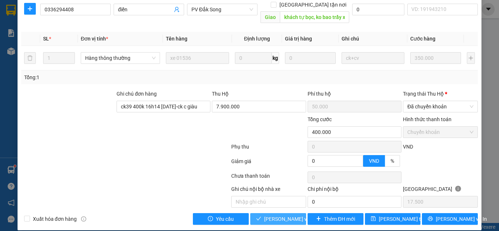
click at [274, 215] on span "[PERSON_NAME] và Giao hàng" at bounding box center [299, 219] width 70 height 8
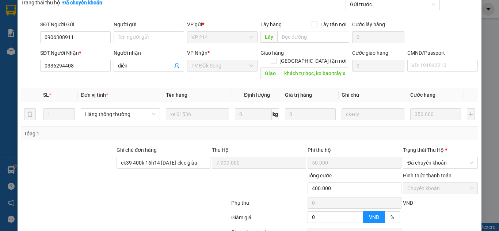
scroll to position [0, 0]
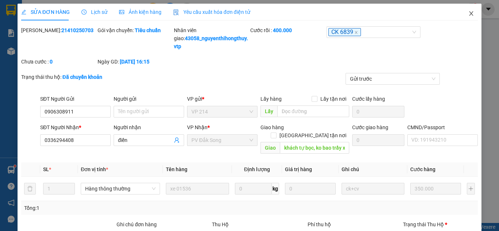
click at [468, 13] on icon "close" at bounding box center [471, 14] width 6 height 6
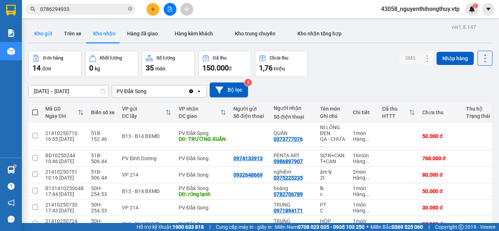
click at [37, 35] on button "Kho gửi" at bounding box center [44, 34] width 30 height 18
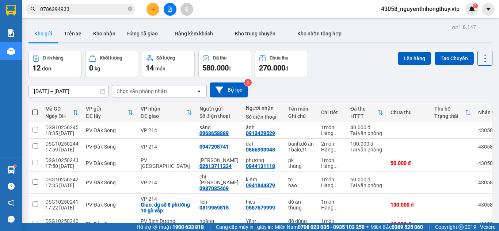
click at [35, 113] on span at bounding box center [35, 113] width 6 height 6
click at [35, 109] on input "checkbox" at bounding box center [35, 109] width 0 height 0
checkbox input "true"
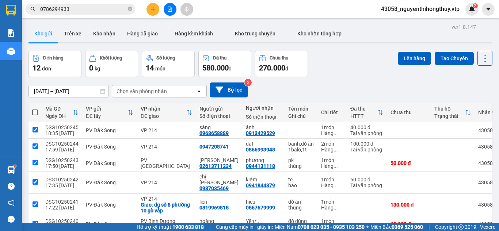
checkbox input "true"
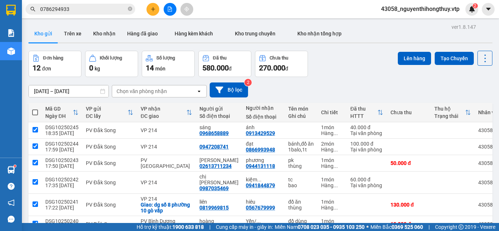
checkbox input "true"
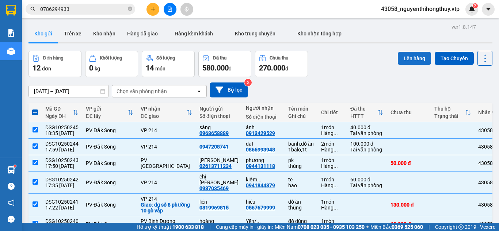
click at [406, 56] on button "Lên hàng" at bounding box center [414, 58] width 33 height 13
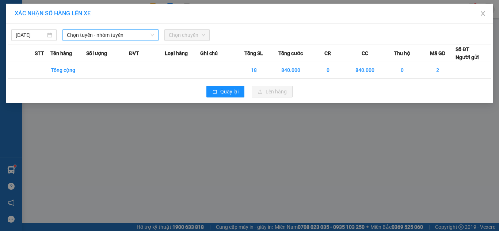
click at [124, 37] on span "Chọn tuyến - nhóm tuyến" at bounding box center [110, 35] width 87 height 11
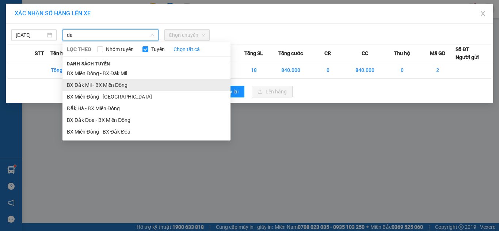
type input "da"
click at [111, 83] on li "BX Đắk Mil - BX Miền Đông" at bounding box center [146, 85] width 168 height 12
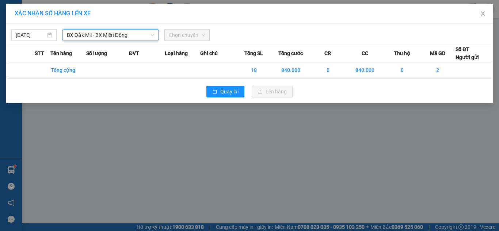
click at [181, 37] on span "Chọn chuyến" at bounding box center [187, 35] width 37 height 11
click at [192, 36] on span "Chọn chuyến" at bounding box center [187, 35] width 37 height 11
click at [204, 37] on span "Chọn chuyến" at bounding box center [187, 35] width 37 height 11
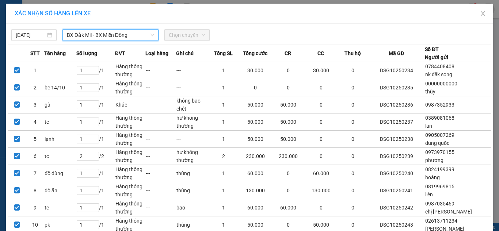
click at [201, 34] on span "Chọn chuyến" at bounding box center [187, 35] width 37 height 11
click at [187, 36] on span "Chọn chuyến" at bounding box center [187, 35] width 37 height 11
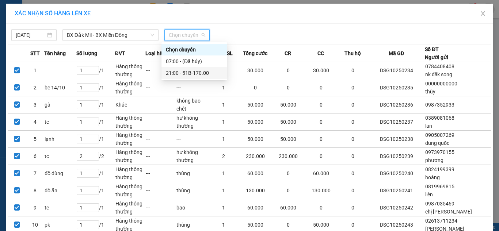
click at [197, 75] on div "21:00 - 51B-170.00" at bounding box center [194, 73] width 57 height 8
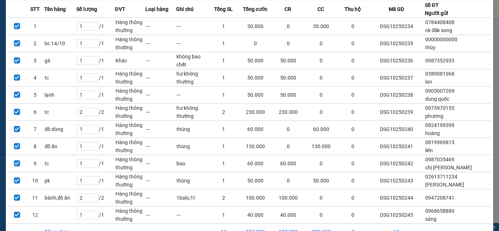
scroll to position [91, 0]
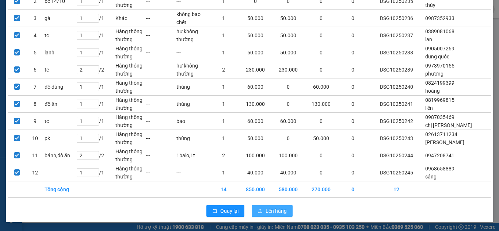
click at [267, 210] on span "Lên hàng" at bounding box center [276, 211] width 21 height 8
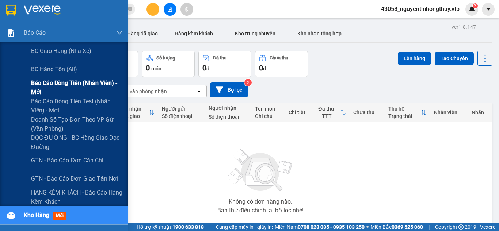
click at [49, 83] on span "Báo cáo dòng tiền (nhân viên) - mới" at bounding box center [76, 88] width 91 height 18
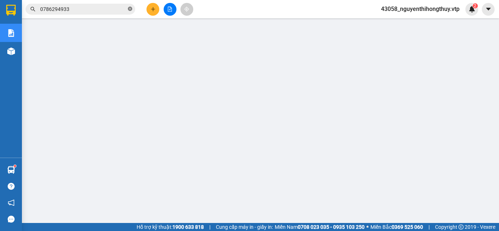
click at [129, 10] on icon "close-circle" at bounding box center [130, 9] width 4 height 4
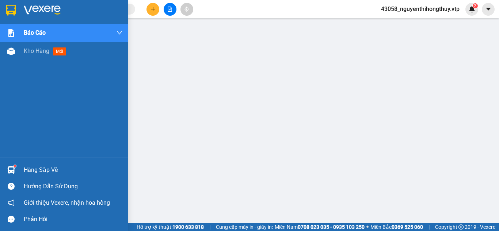
click at [5, 7] on div at bounding box center [11, 10] width 13 height 13
